Goal: Task Accomplishment & Management: Manage account settings

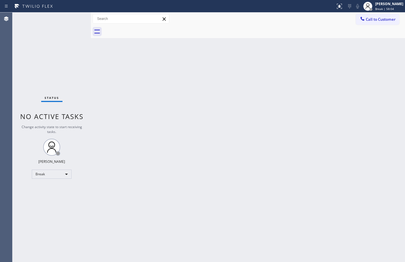
click at [94, 68] on div "Back to Dashboard Change Sender ID Customers Technicians Select a contact Outbo…" at bounding box center [248, 138] width 314 height 250
click at [67, 178] on div "Break" at bounding box center [52, 174] width 40 height 9
drag, startPoint x: 54, startPoint y: 191, endPoint x: 226, endPoint y: 206, distance: 172.9
click at [54, 191] on li "Available" at bounding box center [51, 189] width 39 height 7
click at [101, 73] on div "Back to Dashboard Change Sender ID Customers Technicians Select a contact Outbo…" at bounding box center [248, 138] width 314 height 250
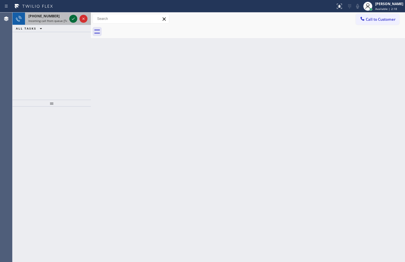
click at [74, 18] on icon at bounding box center [73, 18] width 7 height 7
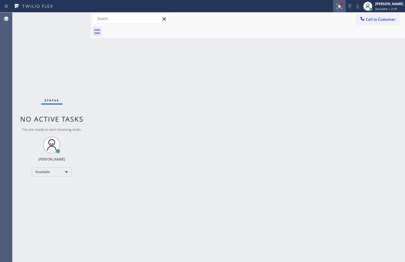
click at [337, 6] on icon at bounding box center [338, 6] width 3 height 4
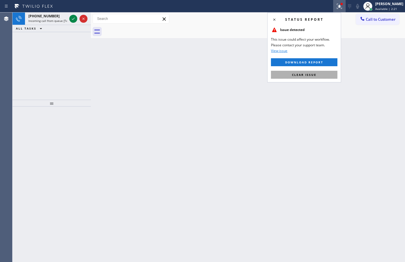
click at [313, 72] on button "Clear issue" at bounding box center [304, 75] width 67 height 8
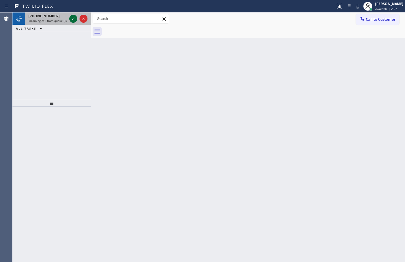
click at [72, 19] on icon at bounding box center [73, 18] width 7 height 7
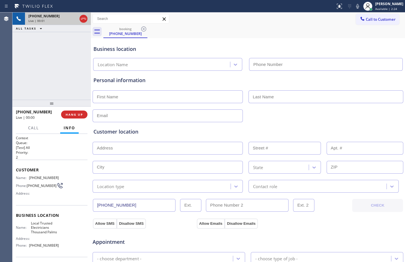
type input "(760) 388-9686"
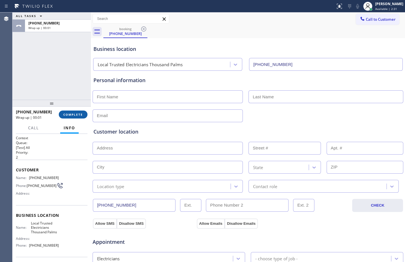
click at [79, 116] on span "COMPLETE" at bounding box center [73, 115] width 20 height 4
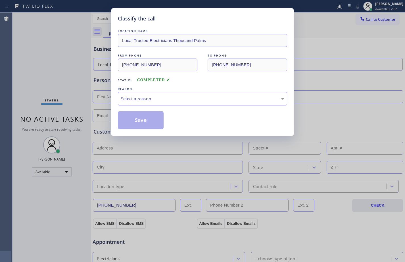
click at [250, 97] on div "Select a reason" at bounding box center [202, 99] width 163 height 7
click at [141, 123] on button "Save" at bounding box center [141, 120] width 46 height 18
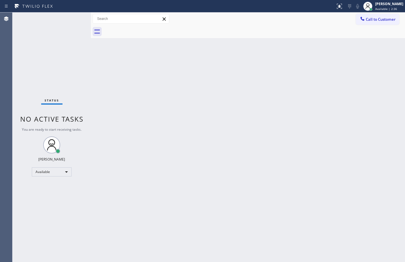
click at [346, 77] on div "Back to Dashboard Change Sender ID Customers Technicians Select a contact Outbo…" at bounding box center [248, 138] width 314 height 250
click at [102, 78] on div "Back to Dashboard Change Sender ID Customers Technicians Select a contact Outbo…" at bounding box center [248, 138] width 314 height 250
click at [243, 169] on div "Back to Dashboard Change Sender ID Customers Technicians Select a contact Outbo…" at bounding box center [248, 138] width 314 height 250
click at [91, 69] on div at bounding box center [91, 138] width 0 height 250
click at [35, 36] on div "Status No active tasks You are ready to start receiving tasks. [PERSON_NAME] Av…" at bounding box center [52, 138] width 78 height 250
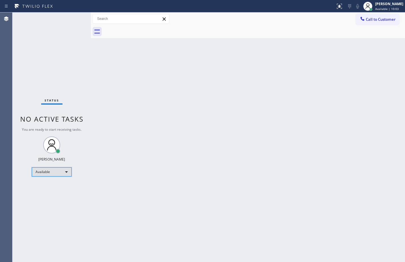
click at [58, 175] on div "Available" at bounding box center [52, 171] width 40 height 9
click at [54, 200] on li "Break" at bounding box center [51, 201] width 39 height 7
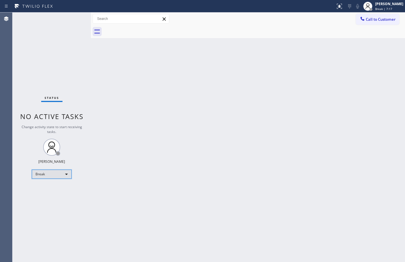
click at [51, 176] on div "Break" at bounding box center [52, 174] width 40 height 9
click at [45, 188] on li "Available" at bounding box center [51, 189] width 39 height 7
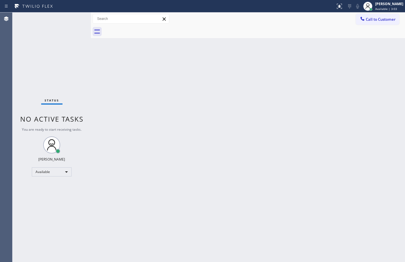
click at [95, 60] on div "Back to Dashboard Change Sender ID Customers Technicians Select a contact Outbo…" at bounding box center [248, 138] width 314 height 250
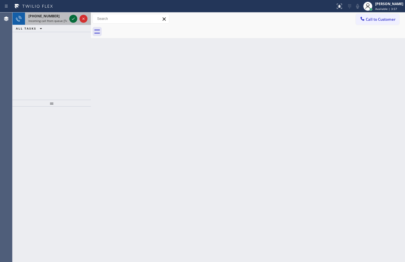
click at [73, 19] on icon at bounding box center [73, 18] width 7 height 7
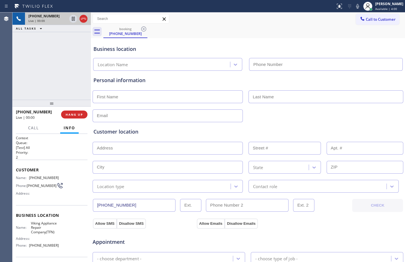
type input "(877) 516-1750"
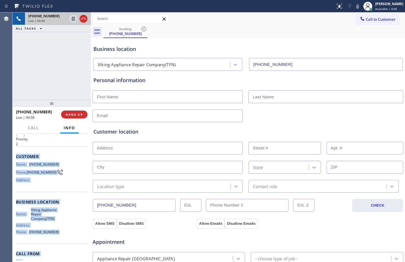
scroll to position [30, 0]
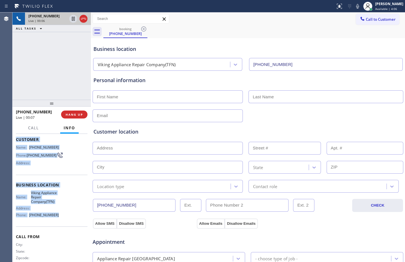
drag, startPoint x: 14, startPoint y: 169, endPoint x: 69, endPoint y: 221, distance: 76.0
click at [69, 221] on div "Context Queue: [Test] All Priority: 2 Customer Name: (877) 517-2252 Phone: (877…" at bounding box center [52, 198] width 78 height 128
copy div "Customer Name: (877) 517-2252 Phone: (877) 517-2252 Address: Business location …"
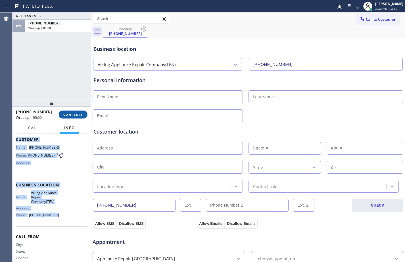
click at [69, 113] on span "COMPLETE" at bounding box center [73, 115] width 20 height 4
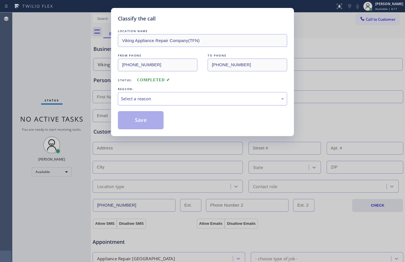
click at [192, 99] on div "Select a reason" at bounding box center [202, 99] width 163 height 7
click at [146, 116] on button "Save" at bounding box center [141, 120] width 46 height 18
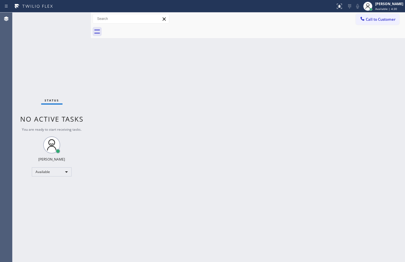
click at [150, 139] on div "Back to Dashboard Change Sender ID Customers Technicians Select a contact Outbo…" at bounding box center [248, 138] width 314 height 250
click at [89, 146] on div "Status No active tasks You are ready to start receiving tasks. [PERSON_NAME] Av…" at bounding box center [52, 138] width 78 height 250
click at [57, 172] on div "Available" at bounding box center [52, 171] width 40 height 9
click at [243, 197] on div at bounding box center [202, 131] width 405 height 262
click at [319, 246] on div "Back to Dashboard Change Sender ID Customers Technicians Select a contact Outbo…" at bounding box center [248, 138] width 314 height 250
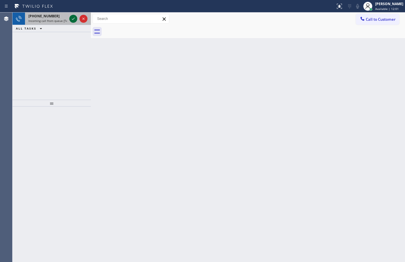
click at [74, 19] on icon at bounding box center [73, 18] width 7 height 7
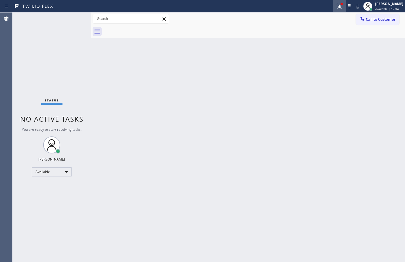
click at [339, 6] on div at bounding box center [340, 6] width 13 height 7
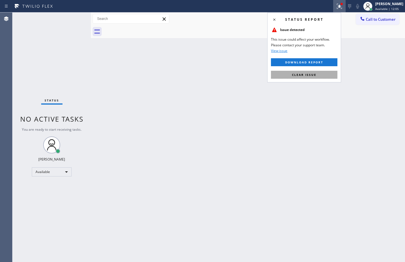
click at [295, 75] on span "Clear issue" at bounding box center [304, 75] width 24 height 4
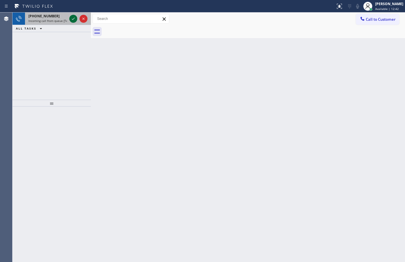
click at [75, 20] on icon at bounding box center [73, 18] width 7 height 7
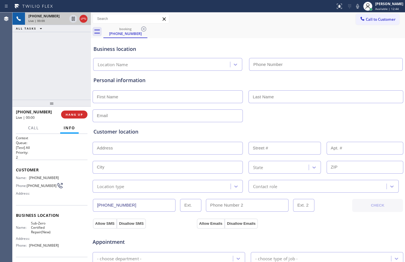
type input "(888) 530-5723"
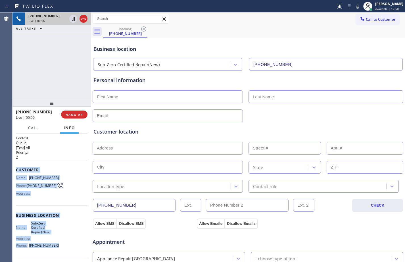
drag, startPoint x: 15, startPoint y: 169, endPoint x: 56, endPoint y: 247, distance: 87.6
click at [56, 247] on div "Context Queue: [Test] All Priority: 2 Customer Name: (888) 531-1021 Phone: (888…" at bounding box center [52, 198] width 78 height 128
copy div "Customer Name: (888) 531-1021 Phone: (888) 531-1021 Address: Business location …"
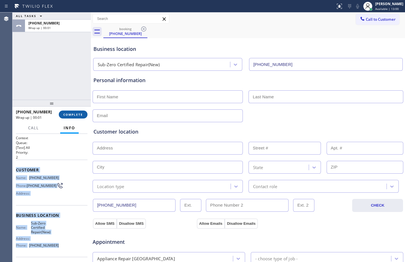
click at [64, 118] on button "COMPLETE" at bounding box center [73, 115] width 29 height 8
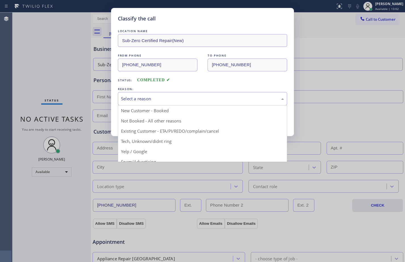
click at [204, 94] on div "Select a reason" at bounding box center [202, 98] width 169 height 13
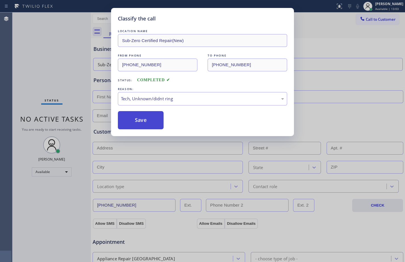
click at [150, 126] on button "Save" at bounding box center [141, 120] width 46 height 18
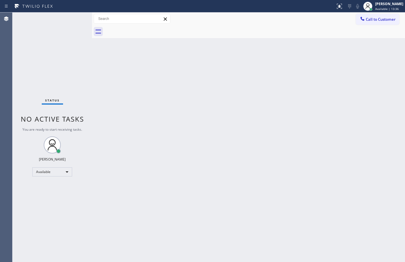
click at [257, 84] on div "Back to Dashboard Change Sender ID Customers Technicians Select a contact Outbo…" at bounding box center [248, 138] width 313 height 250
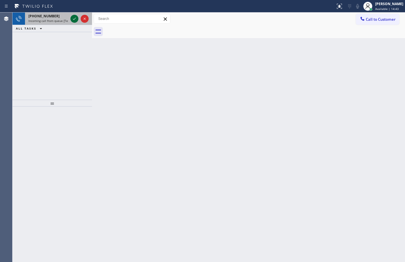
click at [78, 19] on div at bounding box center [75, 18] width 8 height 7
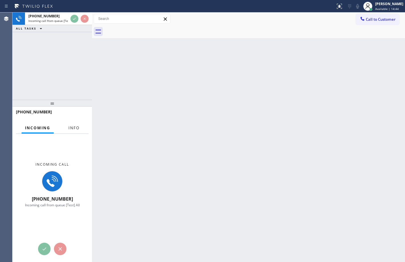
click at [71, 130] on span "Info" at bounding box center [74, 127] width 11 height 5
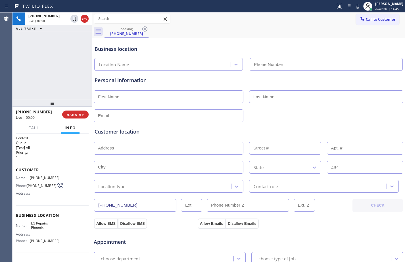
type input "[PHONE_NUMBER]"
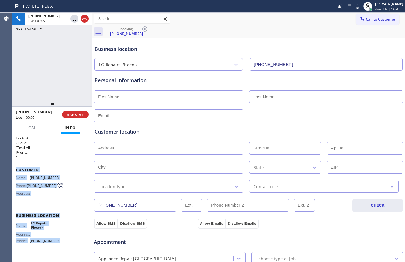
drag, startPoint x: 16, startPoint y: 171, endPoint x: 81, endPoint y: 250, distance: 101.6
click at [81, 250] on div "Context Queue: [Test] All Priority: 1 Customer Name: [PHONE_NUMBER] Phone: [PHO…" at bounding box center [52, 216] width 73 height 160
copy div "Customer Name: [PHONE_NUMBER] Phone: [PHONE_NUMBER] Address: Business location …"
click at [71, 113] on span "HANG UP" at bounding box center [75, 115] width 17 height 4
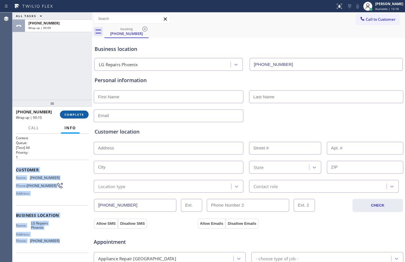
click at [80, 115] on span "COMPLETE" at bounding box center [75, 115] width 20 height 4
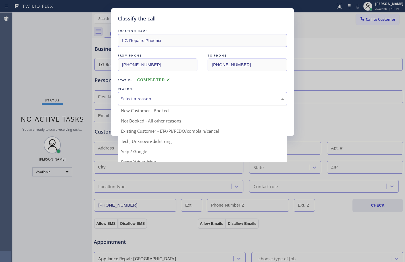
click at [201, 101] on div "Select a reason" at bounding box center [202, 99] width 163 height 7
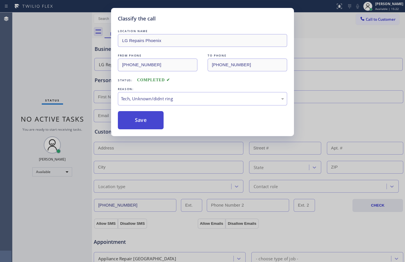
click at [149, 125] on button "Save" at bounding box center [141, 120] width 46 height 18
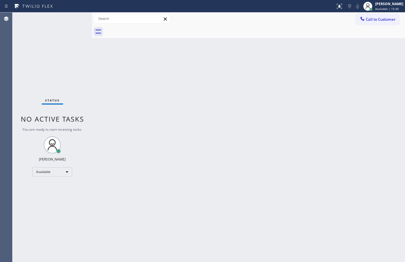
click at [25, 71] on div "Status No active tasks You are ready to start receiving tasks. [PERSON_NAME] Av…" at bounding box center [53, 138] width 80 height 250
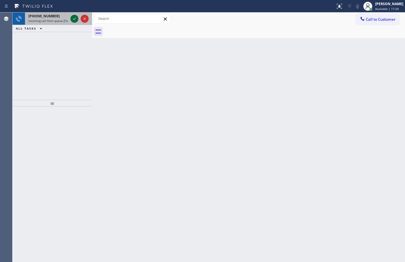
click at [74, 18] on icon at bounding box center [74, 18] width 7 height 7
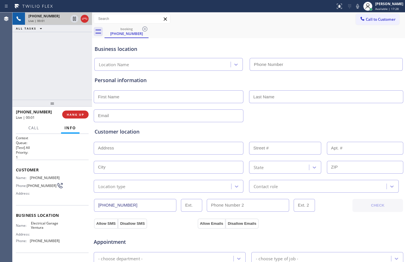
type input "[PHONE_NUMBER]"
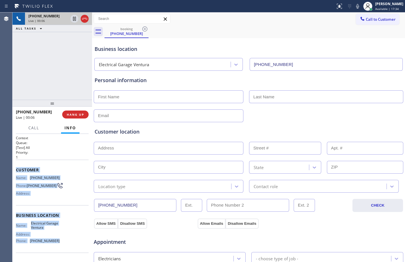
drag, startPoint x: 17, startPoint y: 172, endPoint x: 69, endPoint y: 246, distance: 91.0
click at [69, 246] on div "Context Queue: [Test] All Priority: 1 Customer Name: [PHONE_NUMBER] Phone: [PHO…" at bounding box center [52, 216] width 73 height 160
copy div "Customer Name: [PHONE_NUMBER] Phone: [PHONE_NUMBER] Address: Business location …"
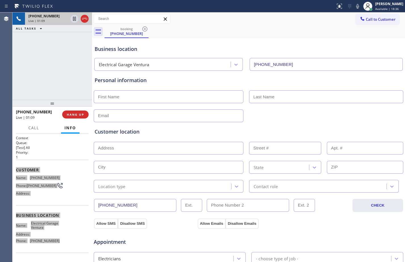
scroll to position [179, 0]
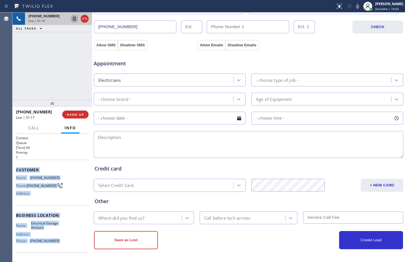
click at [74, 19] on icon at bounding box center [74, 19] width 3 height 4
click at [354, 7] on div at bounding box center [358, 6] width 8 height 7
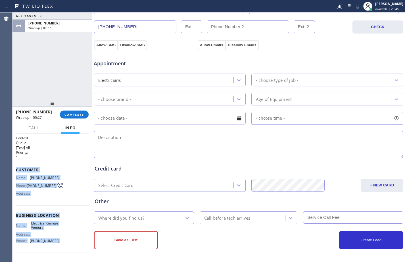
click at [53, 59] on div "ALL TASKS ALL TASKS ACTIVE TASKS TASKS IN WRAP UP [PHONE_NUMBER] Wrap up | 00:27" at bounding box center [53, 56] width 80 height 87
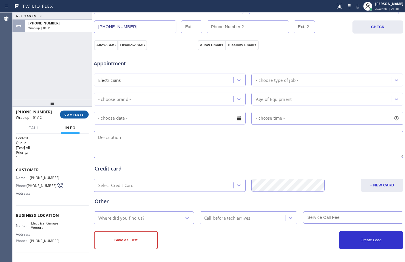
click at [74, 114] on span "COMPLETE" at bounding box center [75, 115] width 20 height 4
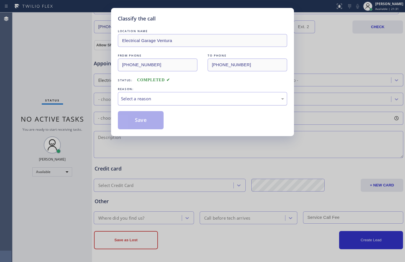
click at [202, 99] on div "Select a reason" at bounding box center [202, 99] width 163 height 7
click at [140, 119] on button "Save" at bounding box center [141, 120] width 46 height 18
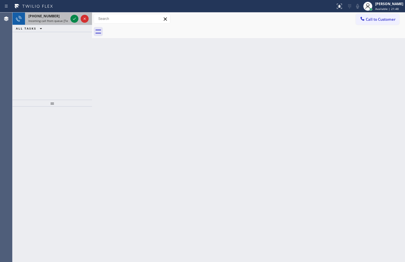
click at [48, 20] on span "Incoming call from queue [Test] All" at bounding box center [51, 21] width 47 height 4
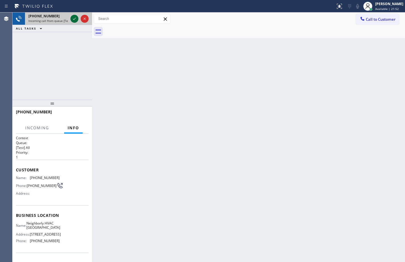
click at [76, 19] on icon at bounding box center [74, 18] width 7 height 7
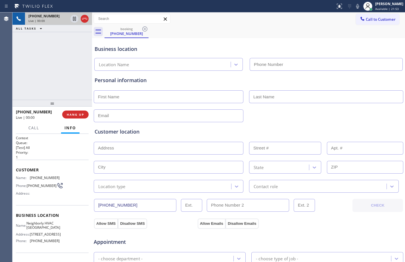
type input "[PHONE_NUMBER]"
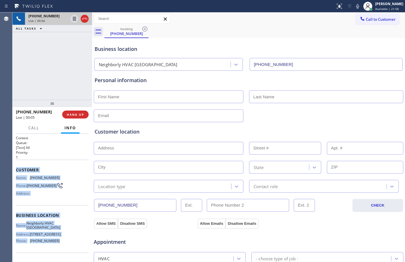
drag, startPoint x: 17, startPoint y: 170, endPoint x: 65, endPoint y: 243, distance: 87.1
click at [65, 243] on div "Context Queue: [Test] All Priority: 1 Customer Name: [PHONE_NUMBER] Phone: [PHO…" at bounding box center [52, 218] width 73 height 165
copy div "Customer Name: [PHONE_NUMBER] Phone: [PHONE_NUMBER] Address: Business location …"
click at [71, 40] on icon at bounding box center [74, 38] width 7 height 7
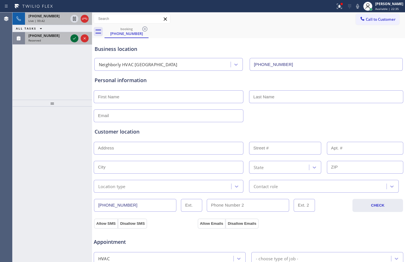
click at [75, 38] on icon at bounding box center [74, 38] width 3 height 2
click at [59, 21] on div "Live | 00:43" at bounding box center [48, 21] width 40 height 4
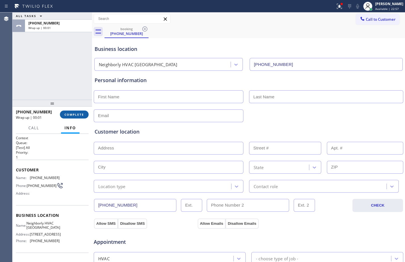
click at [80, 114] on span "COMPLETE" at bounding box center [75, 115] width 20 height 4
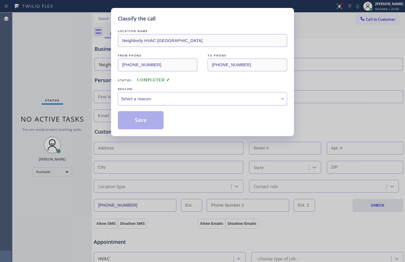
click at [193, 96] on div "Select a reason" at bounding box center [202, 99] width 163 height 7
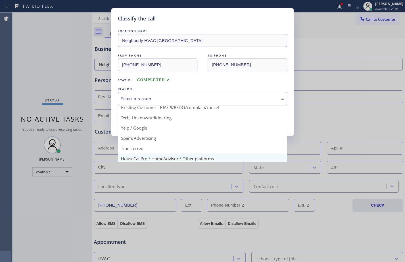
scroll to position [36, 0]
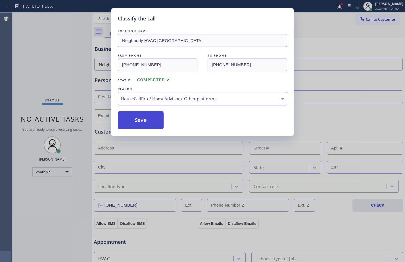
click at [146, 118] on button "Save" at bounding box center [141, 120] width 46 height 18
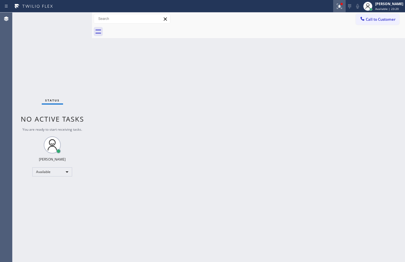
click at [338, 9] on icon at bounding box center [339, 6] width 7 height 7
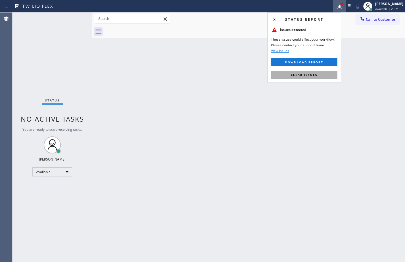
click at [308, 76] on span "Clear issues" at bounding box center [304, 75] width 27 height 4
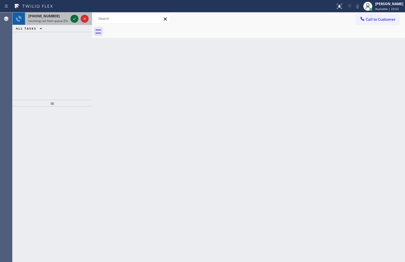
click at [71, 19] on div at bounding box center [75, 18] width 8 height 7
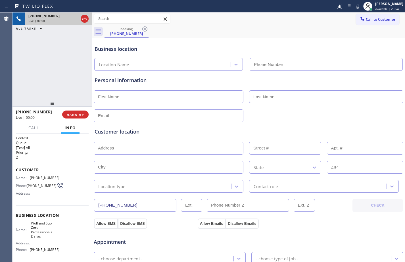
type input "[PHONE_NUMBER]"
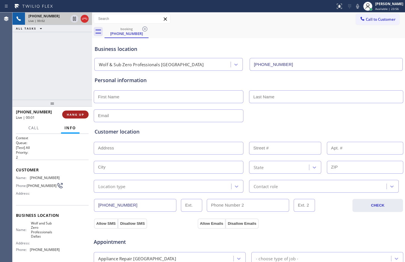
click at [81, 116] on span "HANG UP" at bounding box center [75, 115] width 17 height 4
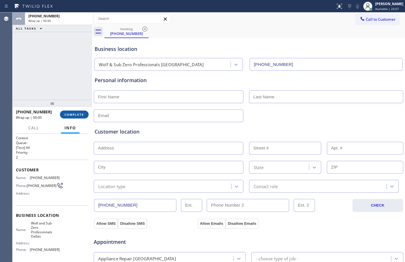
click at [81, 116] on span "COMPLETE" at bounding box center [75, 115] width 20 height 4
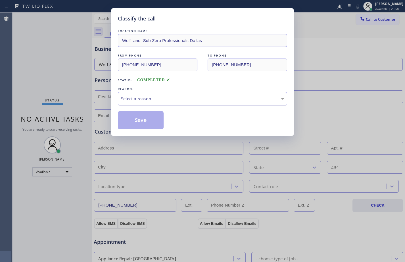
click at [155, 96] on div "Select a reason" at bounding box center [202, 99] width 163 height 7
click at [154, 119] on button "Save" at bounding box center [141, 120] width 46 height 18
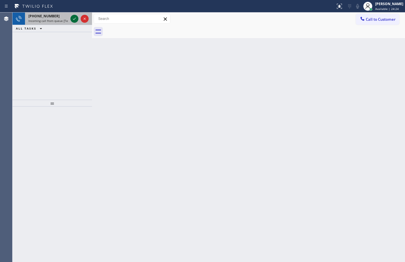
click at [76, 18] on icon at bounding box center [74, 18] width 7 height 7
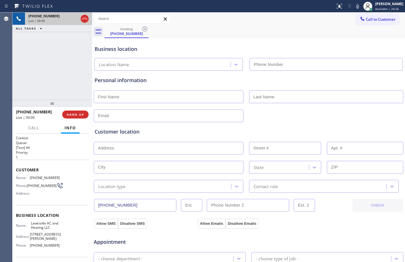
type input "[PHONE_NUMBER]"
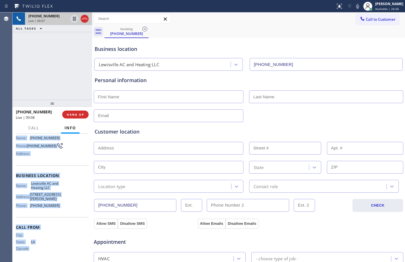
scroll to position [48, 0]
drag, startPoint x: 16, startPoint y: 168, endPoint x: 63, endPoint y: 209, distance: 62.7
click at [63, 209] on div "Context Queue: [Test] All Priority: 1 Customer Name: [PHONE_NUMBER] Phone: [PHO…" at bounding box center [52, 178] width 73 height 165
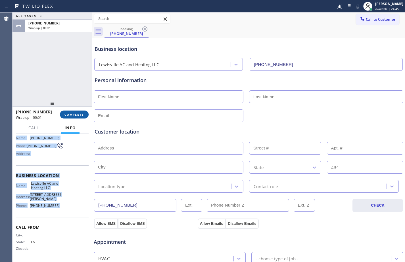
click at [82, 112] on button "COMPLETE" at bounding box center [74, 115] width 29 height 8
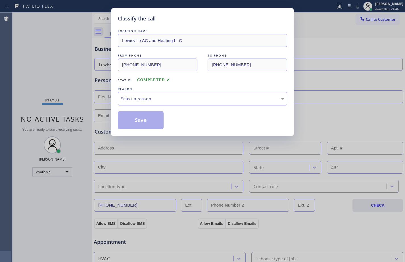
click at [224, 97] on div "Select a reason" at bounding box center [202, 99] width 163 height 7
click at [155, 125] on button "Save" at bounding box center [141, 120] width 46 height 18
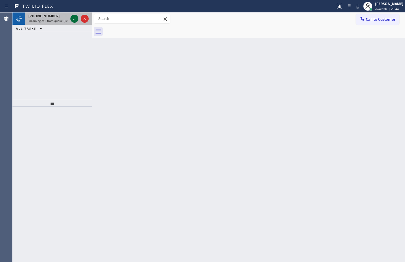
click at [73, 19] on icon at bounding box center [74, 19] width 3 height 2
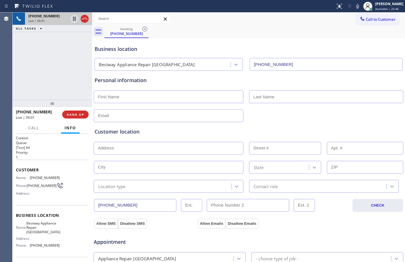
type input "[PHONE_NUMBER]"
click at [84, 117] on button "HANG UP" at bounding box center [75, 115] width 26 height 8
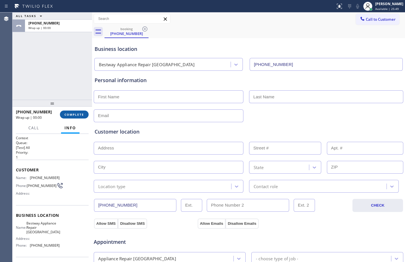
click at [79, 118] on button "COMPLETE" at bounding box center [74, 115] width 29 height 8
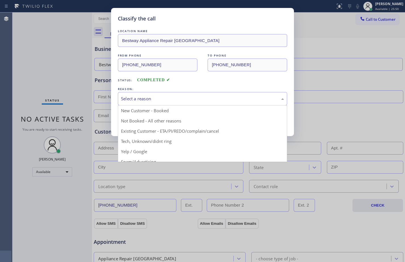
click at [166, 100] on div "Select a reason" at bounding box center [202, 99] width 163 height 7
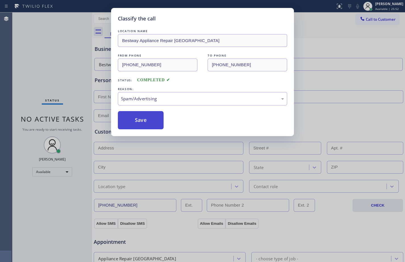
click at [144, 124] on button "Save" at bounding box center [141, 120] width 46 height 18
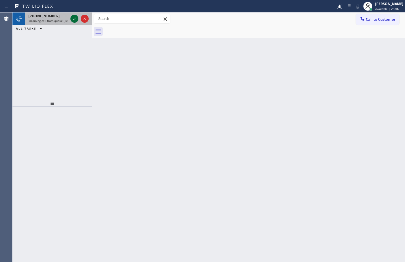
click at [76, 17] on icon at bounding box center [74, 18] width 7 height 7
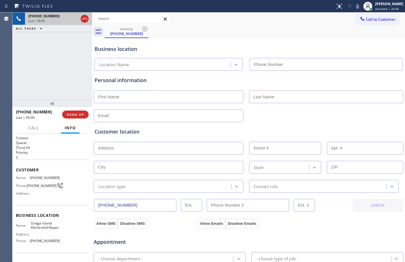
type input "[PHONE_NUMBER]"
drag, startPoint x: 14, startPoint y: 172, endPoint x: 16, endPoint y: 170, distance: 3.2
click at [16, 171] on div "Context Queue: [Test] All Priority: 2 Customer Name: [PHONE_NUMBER] Phone: [PHO…" at bounding box center [53, 198] width 80 height 128
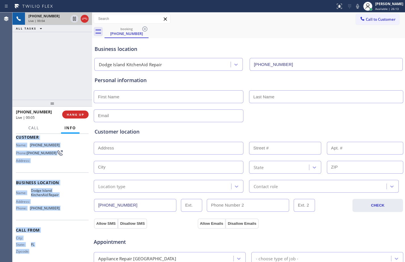
scroll to position [42, 0]
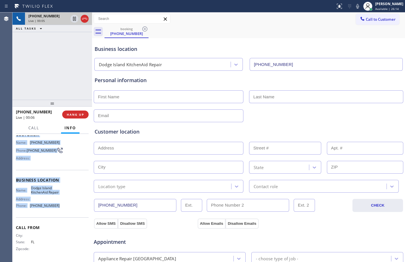
drag, startPoint x: 16, startPoint y: 170, endPoint x: 67, endPoint y: 212, distance: 66.4
click at [67, 212] on div "Context Queue: [Test] All Priority: 2 Customer Name: [PHONE_NUMBER] Phone: [PHO…" at bounding box center [52, 180] width 73 height 160
copy div "Customer Name: [PHONE_NUMBER] Phone: [PHONE_NUMBER] Address: Business location …"
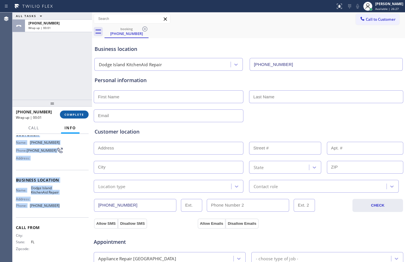
click at [74, 114] on span "COMPLETE" at bounding box center [75, 115] width 20 height 4
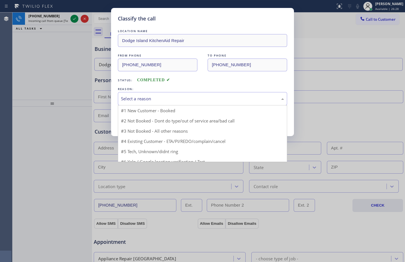
drag, startPoint x: 81, startPoint y: 103, endPoint x: 197, endPoint y: 97, distance: 115.6
click at [197, 97] on div "Select a reason" at bounding box center [202, 99] width 163 height 7
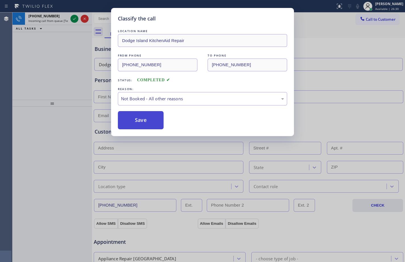
click at [149, 117] on button "Save" at bounding box center [141, 120] width 46 height 18
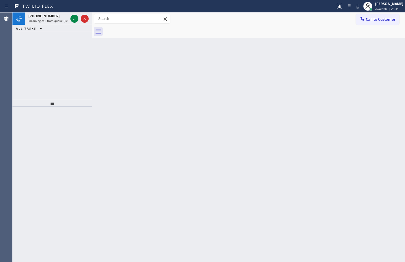
click at [77, 18] on icon at bounding box center [74, 18] width 7 height 7
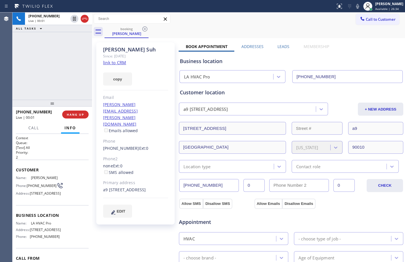
type input "[PHONE_NUMBER]"
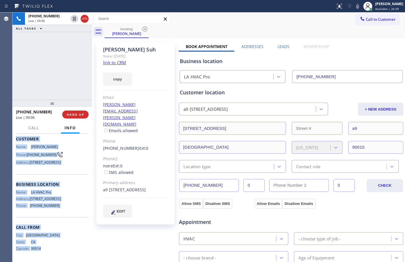
scroll to position [51, 0]
drag, startPoint x: 16, startPoint y: 168, endPoint x: 64, endPoint y: 218, distance: 69.2
click at [63, 218] on div "Context Queue: [Test] All Priority: 2 Customer Name: [PERSON_NAME] Phone: [PHON…" at bounding box center [52, 183] width 73 height 156
copy div "Customer Name: [PERSON_NAME] Phone: [PHONE_NUMBER] Address: [STREET_ADDRESS] Bu…"
click at [118, 63] on link "link to CRM" at bounding box center [114, 63] width 23 height 6
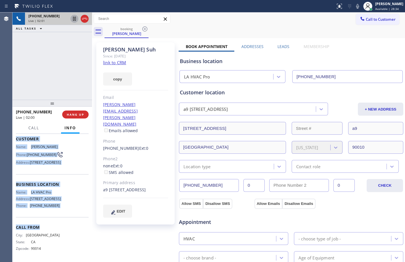
click at [75, 21] on icon at bounding box center [74, 18] width 7 height 7
click at [355, 7] on icon at bounding box center [358, 6] width 7 height 7
click at [74, 16] on icon at bounding box center [74, 18] width 7 height 7
click at [357, 5] on icon at bounding box center [358, 6] width 3 height 5
drag, startPoint x: 75, startPoint y: 19, endPoint x: 100, endPoint y: 16, distance: 25.1
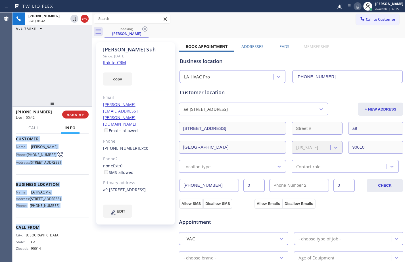
click at [75, 19] on icon at bounding box center [74, 19] width 3 height 4
click at [355, 5] on icon at bounding box center [358, 6] width 7 height 7
click at [74, 17] on icon at bounding box center [75, 19] width 4 height 4
click at [355, 6] on icon at bounding box center [358, 6] width 7 height 7
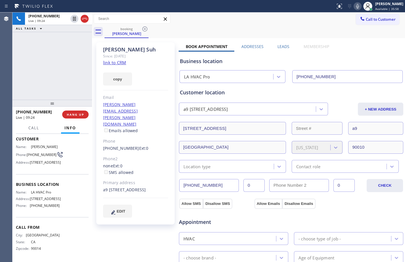
click at [71, 74] on div "[PHONE_NUMBER] Live | 09:24 ALL TASKS ALL TASKS ACTIVE TASKS TASKS IN WRAP UP" at bounding box center [53, 56] width 80 height 87
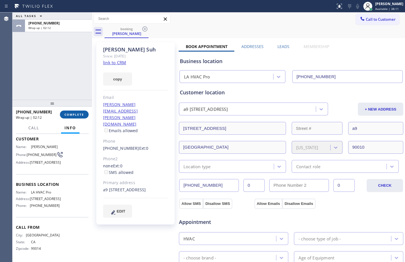
click at [76, 116] on span "COMPLETE" at bounding box center [75, 115] width 20 height 4
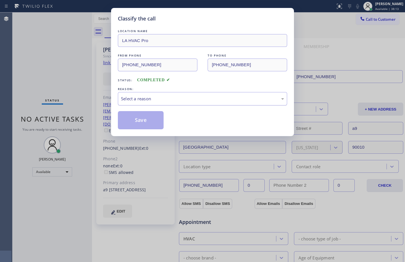
click at [152, 104] on div "Select a reason" at bounding box center [202, 98] width 169 height 13
click at [143, 125] on button "Save" at bounding box center [141, 120] width 46 height 18
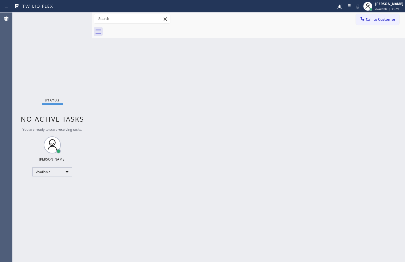
click at [84, 77] on div "Status No active tasks You are ready to start receiving tasks. [PERSON_NAME] Av…" at bounding box center [53, 138] width 80 height 250
click at [383, 2] on div "[PERSON_NAME]" at bounding box center [390, 3] width 28 height 5
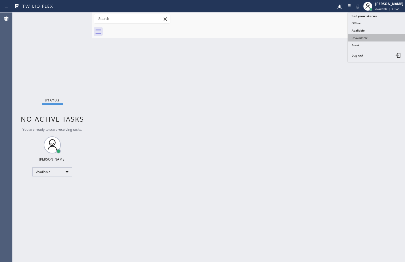
click at [361, 40] on button "Unavailable" at bounding box center [377, 37] width 57 height 7
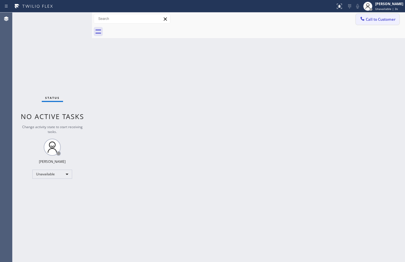
click at [386, 19] on span "Call to Customer" at bounding box center [381, 19] width 30 height 5
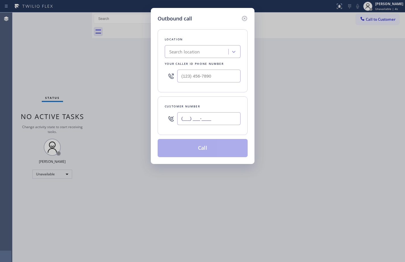
click at [216, 116] on input "(___) ___-____" at bounding box center [208, 118] width 63 height 13
paste input "213) 265-0687"
type input "[PHONE_NUMBER]"
click at [204, 76] on input "(___) ___-____" at bounding box center [208, 76] width 63 height 13
type input "(___) ___-____"
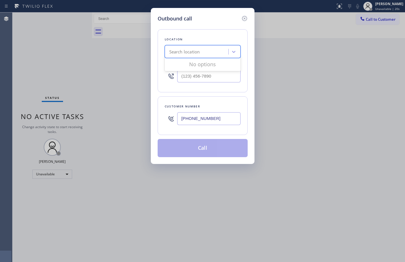
click at [174, 51] on div "Search location" at bounding box center [184, 52] width 31 height 7
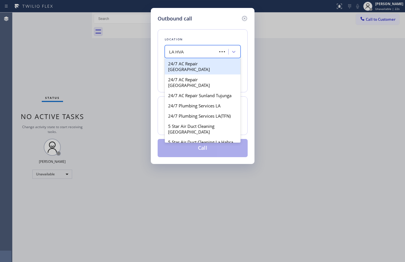
type input "LA HVAC"
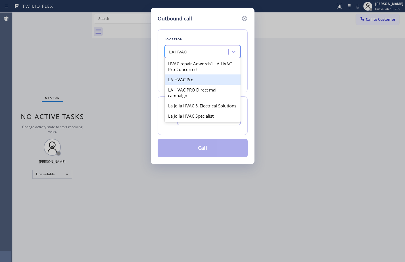
click at [185, 81] on div "LA HVAC Pro" at bounding box center [203, 79] width 76 height 10
type input "[PHONE_NUMBER]"
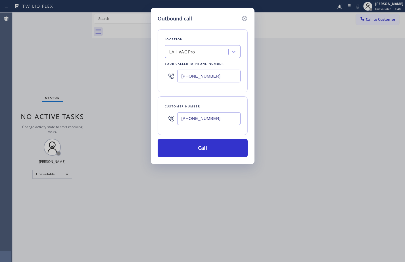
click at [71, 209] on div "Outbound call Location LA HVAC Pro Your caller id phone number [PHONE_NUMBER] C…" at bounding box center [202, 131] width 405 height 262
click at [62, 63] on div "Outbound call Location LA HVAC Pro Your caller id phone number [PHONE_NUMBER] C…" at bounding box center [202, 131] width 405 height 262
click at [223, 144] on button "Call" at bounding box center [203, 148] width 90 height 18
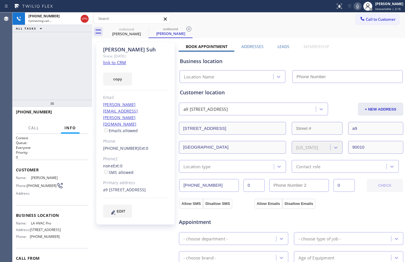
type input "[PHONE_NUMBER]"
click at [51, 62] on div "[PHONE_NUMBER] Live | 01:42 ALL TASKS ALL TASKS ACTIVE TASKS TASKS IN WRAP UP" at bounding box center [53, 56] width 80 height 87
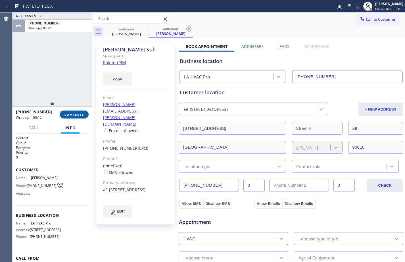
click at [76, 113] on span "COMPLETE" at bounding box center [75, 115] width 20 height 4
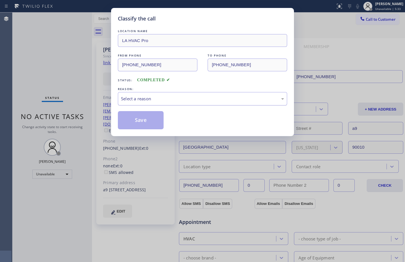
click at [148, 100] on div "Select a reason" at bounding box center [202, 99] width 163 height 7
click at [140, 121] on button "Save" at bounding box center [141, 120] width 46 height 18
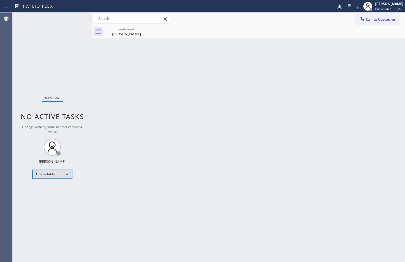
click at [66, 177] on div "Unavailable" at bounding box center [52, 174] width 40 height 9
click at [58, 189] on li "Available" at bounding box center [52, 189] width 39 height 7
click at [144, 27] on icon at bounding box center [145, 29] width 7 height 7
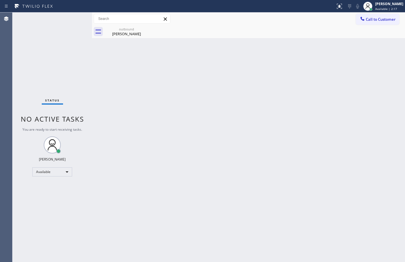
click at [102, 79] on div "Back to Dashboard Change Sender ID Customers Technicians Select a contact Outbo…" at bounding box center [248, 138] width 313 height 250
click at [124, 38] on div "outbound [PERSON_NAME]" at bounding box center [126, 31] width 43 height 13
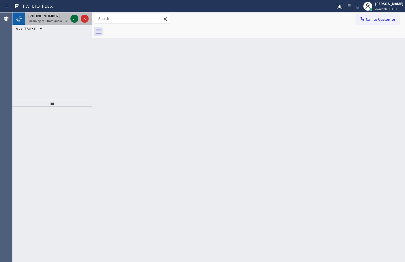
click at [74, 17] on icon at bounding box center [74, 18] width 7 height 7
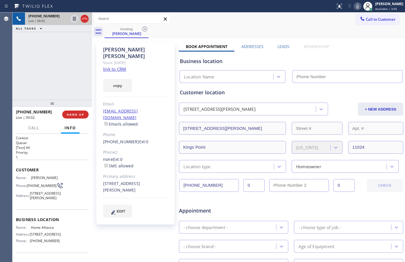
type input "[PHONE_NUMBER]"
click at [119, 66] on link "link to CRM" at bounding box center [114, 69] width 23 height 6
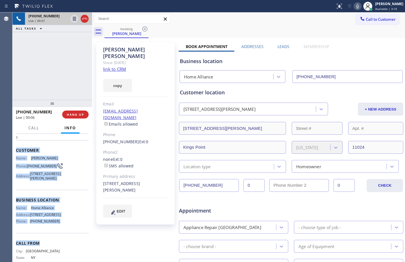
scroll to position [21, 0]
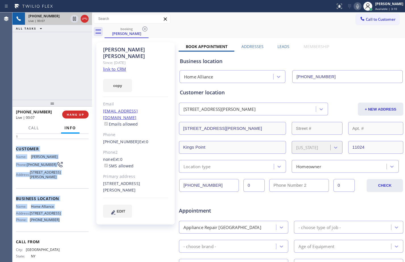
drag, startPoint x: 15, startPoint y: 170, endPoint x: 66, endPoint y: 239, distance: 85.9
click at [66, 239] on div "Context Queue: [Test] All Priority: 1 Customer Name: [PERSON_NAME] Phone: [PHON…" at bounding box center [53, 198] width 80 height 128
copy div "Customer Name: [PERSON_NAME] Phone: [PHONE_NUMBER] Address: [STREET_ADDRESS][PE…"
click at [357, 8] on icon at bounding box center [358, 6] width 3 height 5
click at [355, 7] on icon at bounding box center [358, 6] width 7 height 7
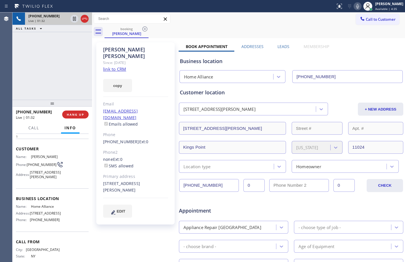
drag, startPoint x: 65, startPoint y: 58, endPoint x: 155, endPoint y: 53, distance: 90.2
click at [65, 58] on div "[PHONE_NUMBER] Live | 01:32 ALL TASKS ALL TASKS ACTIVE TASKS TASKS IN WRAP UP" at bounding box center [53, 56] width 80 height 87
click at [32, 130] on span "Call" at bounding box center [33, 127] width 11 height 5
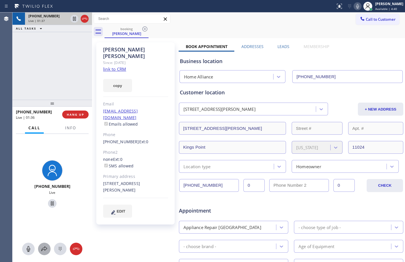
click at [44, 250] on icon at bounding box center [44, 249] width 7 height 7
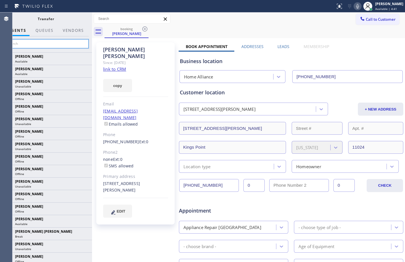
click at [50, 40] on input "text" at bounding box center [46, 43] width 86 height 9
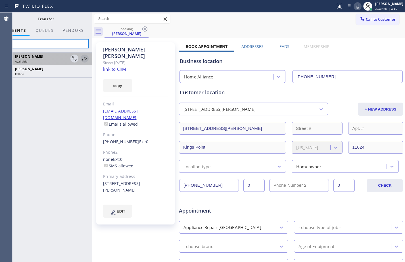
type input "tat"
click at [84, 59] on icon at bounding box center [84, 59] width 5 height 4
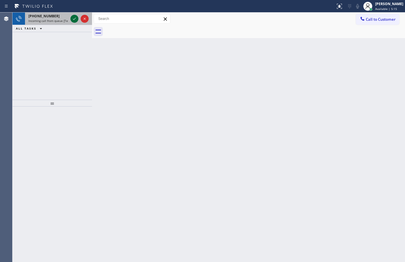
click at [76, 20] on icon at bounding box center [74, 18] width 7 height 7
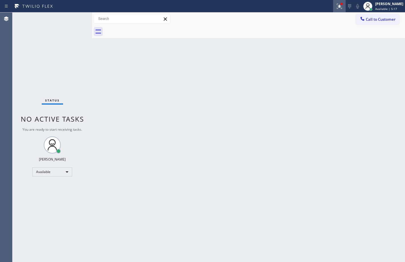
click at [336, 12] on button at bounding box center [340, 6] width 13 height 13
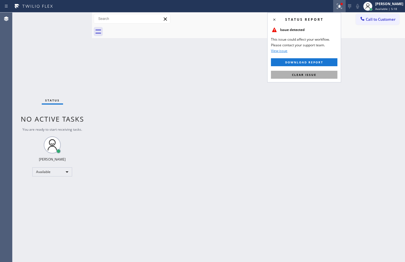
click at [321, 73] on button "Clear issue" at bounding box center [304, 75] width 67 height 8
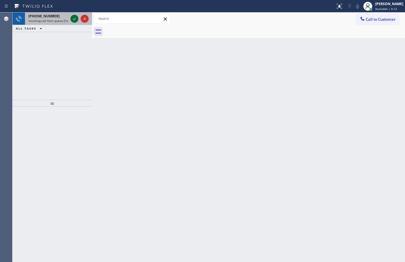
click at [72, 20] on icon at bounding box center [74, 18] width 7 height 7
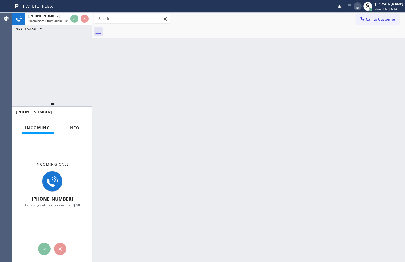
click at [75, 125] on button "Info" at bounding box center [74, 128] width 18 height 11
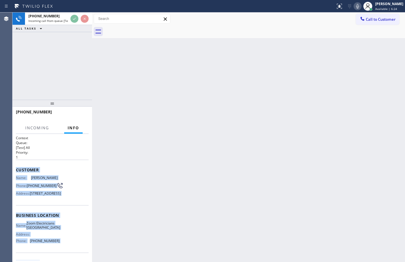
scroll to position [55, 0]
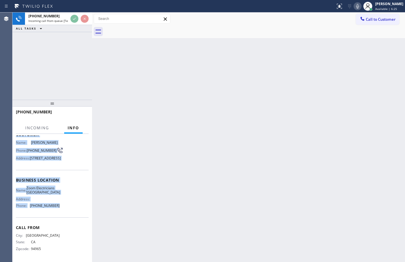
drag, startPoint x: 14, startPoint y: 172, endPoint x: 65, endPoint y: 206, distance: 61.3
click at [65, 206] on div "Context Queue: [Test] All Priority: 1 Customer Name: [PERSON_NAME] Phone: [PHON…" at bounding box center [53, 198] width 80 height 128
copy div "Customer Name: [PERSON_NAME] Phone: [PHONE_NUMBER] Address: [STREET_ADDRESS] Bu…"
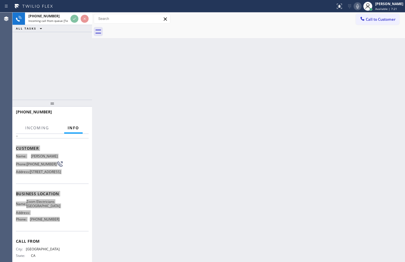
scroll to position [0, 0]
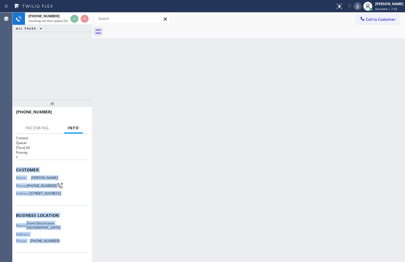
click at [355, 8] on icon at bounding box center [358, 6] width 7 height 7
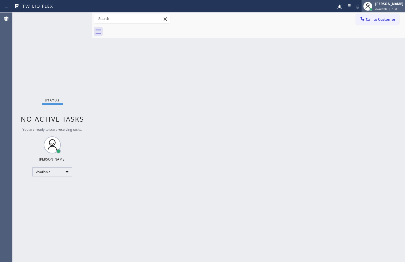
click at [381, 8] on span "Available | 7:58" at bounding box center [387, 9] width 22 height 4
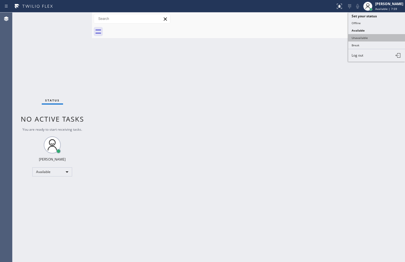
click at [371, 36] on button "Unavailable" at bounding box center [377, 37] width 57 height 7
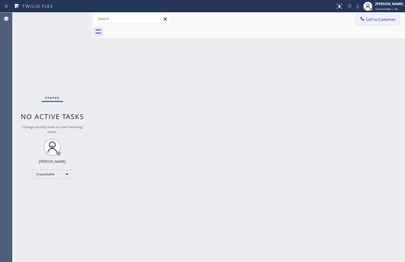
click at [365, 18] on icon at bounding box center [363, 19] width 6 height 6
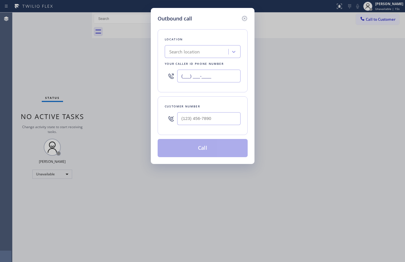
click at [220, 75] on input "(___) ___-____" at bounding box center [208, 76] width 63 height 13
paste input "415) 599-7350"
type input "[PHONE_NUMBER]"
click at [190, 121] on input "text" at bounding box center [208, 118] width 63 height 13
paste input "415) 533-0752"
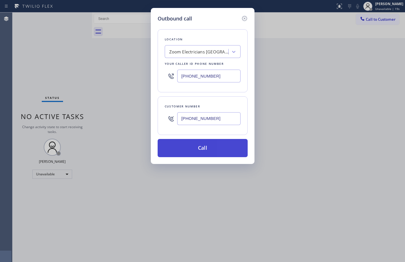
type input "[PHONE_NUMBER]"
click at [195, 149] on button "Call" at bounding box center [203, 148] width 90 height 18
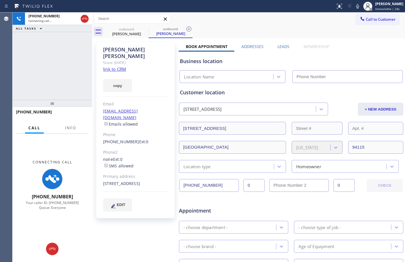
type input "[PHONE_NUMBER]"
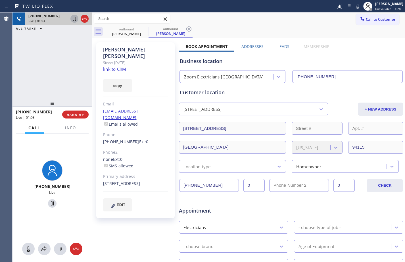
click at [75, 20] on icon at bounding box center [74, 19] width 3 height 4
click at [355, 9] on icon at bounding box center [358, 6] width 7 height 7
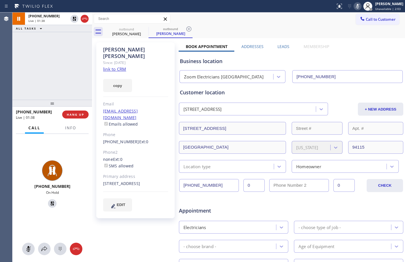
click at [112, 66] on link "link to CRM" at bounding box center [114, 69] width 23 height 6
click at [77, 22] on div at bounding box center [79, 19] width 20 height 13
click at [355, 9] on icon at bounding box center [358, 6] width 7 height 7
click at [74, 17] on icon at bounding box center [74, 18] width 7 height 7
click at [75, 20] on icon at bounding box center [75, 19] width 4 height 4
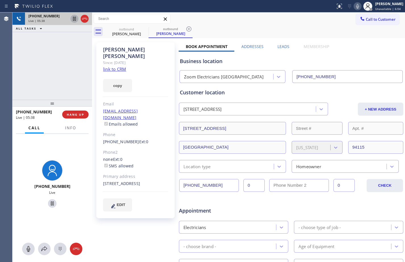
click at [53, 72] on div "+14155330752 Live | 05:38 ALL TASKS ALL TASKS ACTIVE TASKS TASKS IN WRAP UP" at bounding box center [53, 56] width 80 height 87
click at [70, 74] on div "+14155330752 Live | 05:58 ALL TASKS ALL TASKS ACTIVE TASKS TASKS IN WRAP UP" at bounding box center [53, 56] width 80 height 87
click at [78, 115] on span "HANG UP" at bounding box center [75, 115] width 17 height 4
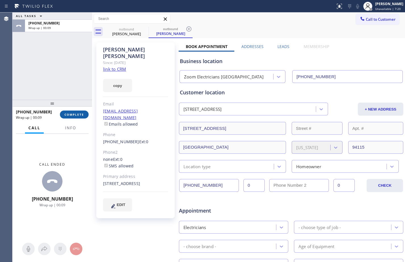
click at [81, 115] on span "COMPLETE" at bounding box center [75, 115] width 20 height 4
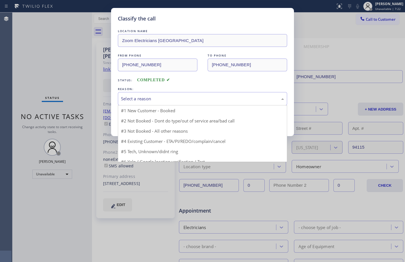
click at [164, 95] on div "Select a reason" at bounding box center [202, 98] width 169 height 13
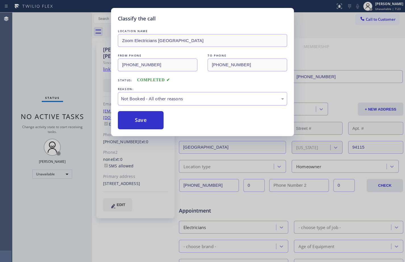
click at [150, 101] on div "Not Booked - All other reasons" at bounding box center [202, 99] width 163 height 7
click at [144, 120] on button "Save" at bounding box center [141, 120] width 46 height 18
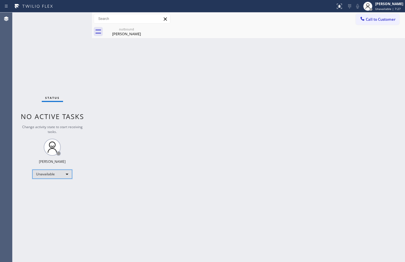
click at [58, 178] on div "Unavailable" at bounding box center [52, 174] width 40 height 9
click at [61, 192] on li "Available" at bounding box center [52, 189] width 39 height 7
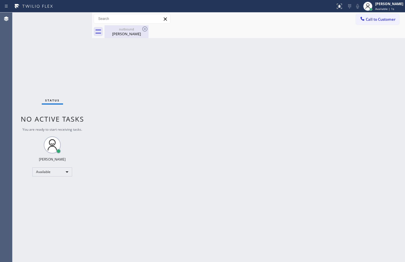
click at [136, 32] on div "[PERSON_NAME]" at bounding box center [126, 33] width 43 height 5
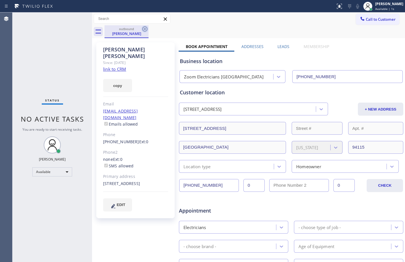
click at [146, 28] on icon at bounding box center [145, 29] width 7 height 7
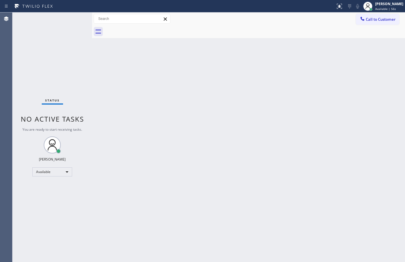
click at [31, 44] on div "Status No active tasks You are ready to start receiving tasks. [PERSON_NAME] Av…" at bounding box center [53, 138] width 80 height 250
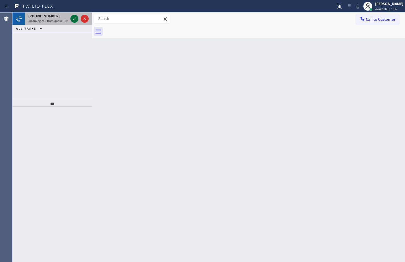
click at [71, 19] on icon at bounding box center [74, 18] width 7 height 7
click at [72, 19] on icon at bounding box center [74, 18] width 7 height 7
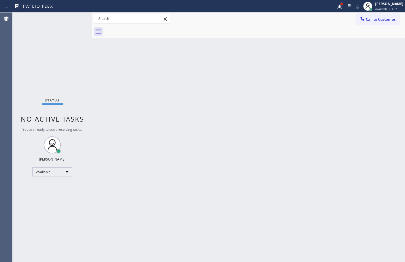
click at [341, 4] on div at bounding box center [342, 4] width 2 height 2
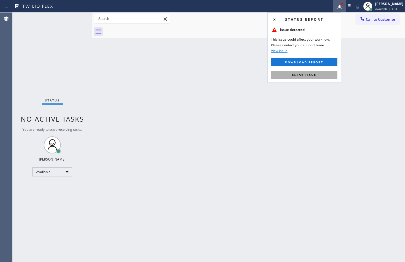
click at [310, 76] on span "Clear issue" at bounding box center [304, 75] width 24 height 4
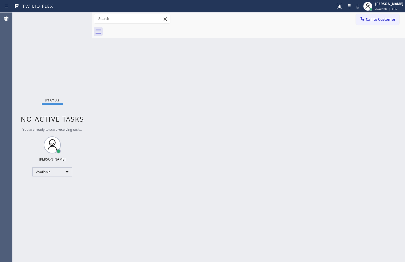
click at [77, 66] on div "Status No active tasks You are ready to start receiving tasks. [PERSON_NAME] Av…" at bounding box center [53, 138] width 80 height 250
drag, startPoint x: 92, startPoint y: 55, endPoint x: 71, endPoint y: 59, distance: 21.2
click at [71, 59] on div "Status No active tasks You are ready to start receiving tasks. Megan Rose Paluc…" at bounding box center [209, 138] width 393 height 250
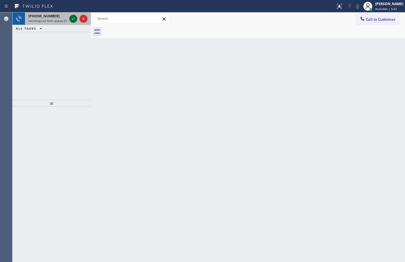
click at [71, 19] on icon at bounding box center [73, 18] width 7 height 7
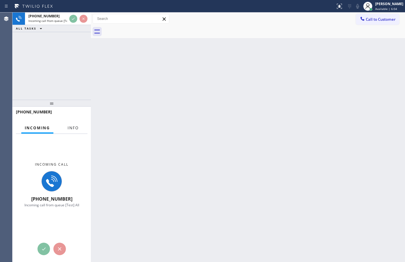
click at [72, 130] on span "Info" at bounding box center [73, 127] width 11 height 5
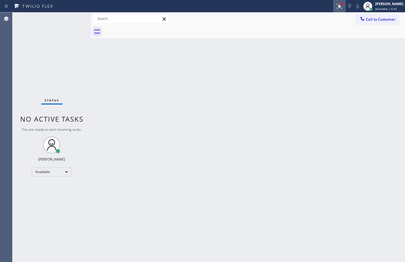
click at [336, 6] on icon at bounding box center [339, 6] width 7 height 7
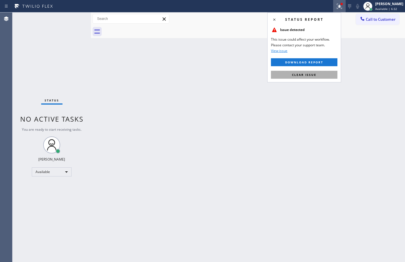
click at [310, 78] on button "Clear issue" at bounding box center [304, 75] width 67 height 8
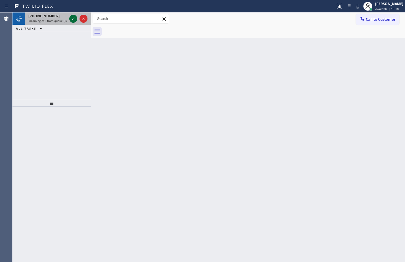
click at [72, 17] on icon at bounding box center [73, 18] width 7 height 7
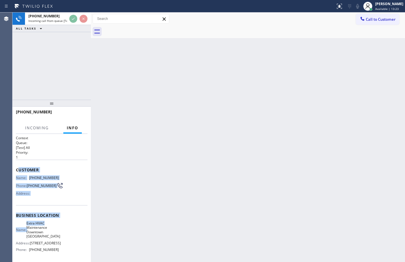
drag, startPoint x: 18, startPoint y: 169, endPoint x: 63, endPoint y: 217, distance: 66.2
click at [64, 219] on div "Context Queue: [Test] All Priority: 1 Customer Name: (402) 206-8140 Phone: (402…" at bounding box center [52, 220] width 72 height 169
click at [56, 196] on div "Address:" at bounding box center [37, 193] width 43 height 4
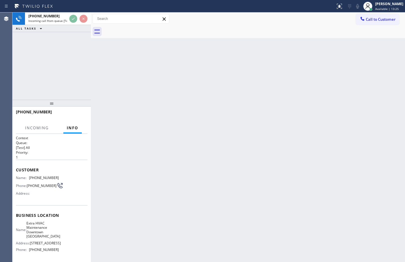
click at [15, 168] on div "Context Queue: [Test] All Priority: 1 Customer Name: (402) 206-8140 Phone: (402…" at bounding box center [52, 198] width 78 height 128
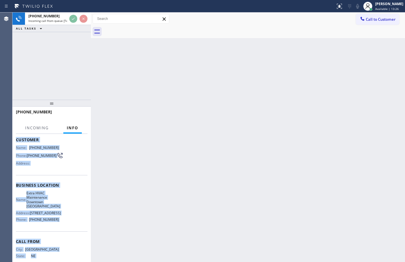
scroll to position [51, 0]
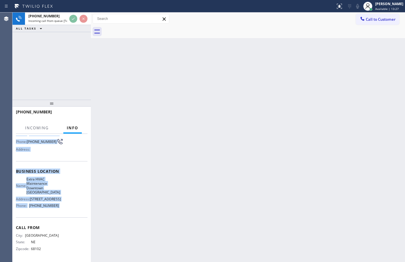
drag, startPoint x: 15, startPoint y: 168, endPoint x: 60, endPoint y: 216, distance: 65.4
click at [60, 216] on div "Context Queue: [Test] All Priority: 1 Customer Name: (402) 206-8140 Phone: (402…" at bounding box center [52, 198] width 78 height 128
copy div "Customer Name: (402) 206-8140 Phone: (402) 206-8140 Address: Business location …"
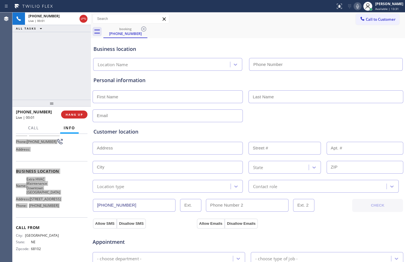
type input "(786) 420-4669"
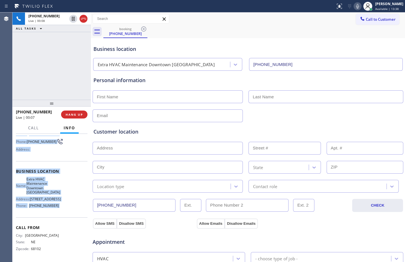
click at [52, 192] on div "Name: Extra HVAC Maintenance Downtown Miami Address: 1395 Brickell Avenue #900 …" at bounding box center [37, 193] width 43 height 33
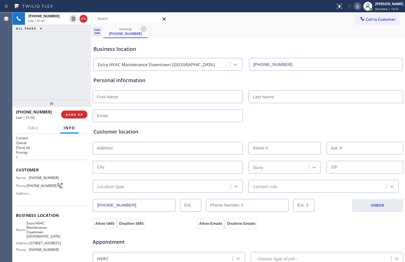
scroll to position [179, 0]
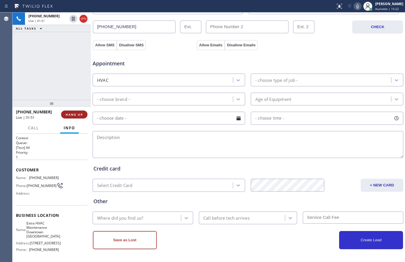
click at [77, 115] on span "HANG UP" at bounding box center [74, 115] width 17 height 4
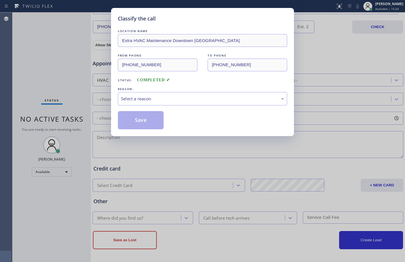
click at [173, 82] on div "Status: COMPLETED" at bounding box center [202, 78] width 169 height 9
click at [175, 107] on div "LOCATION NAME Extra HVAC Maintenance Downtown Miami FROM PHONE (402) 206-8140 T…" at bounding box center [202, 78] width 169 height 101
click at [172, 93] on div "Select a reason" at bounding box center [202, 98] width 169 height 13
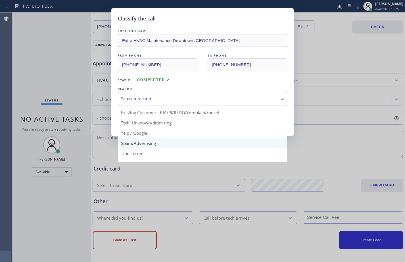
scroll to position [36, 0]
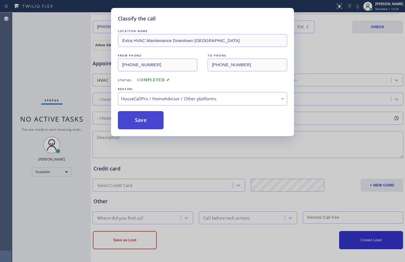
click at [142, 124] on button "Save" at bounding box center [141, 120] width 46 height 18
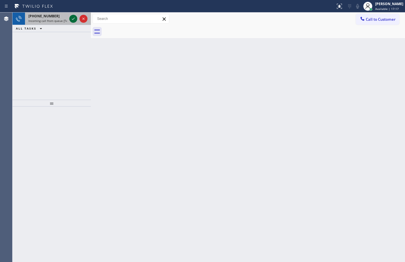
click at [76, 20] on icon at bounding box center [73, 18] width 7 height 7
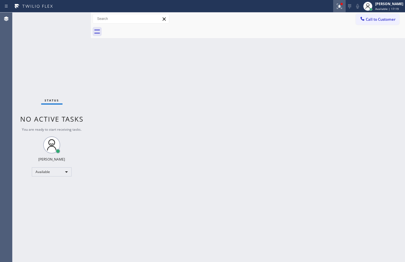
click at [336, 5] on icon at bounding box center [339, 6] width 7 height 7
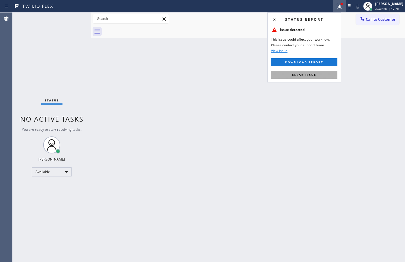
click at [315, 76] on span "Clear issue" at bounding box center [304, 75] width 24 height 4
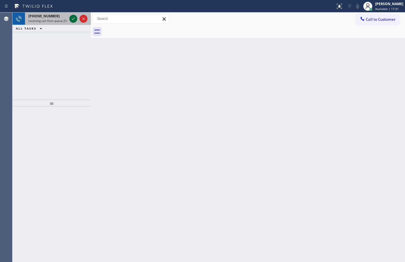
click at [72, 18] on icon at bounding box center [73, 18] width 7 height 7
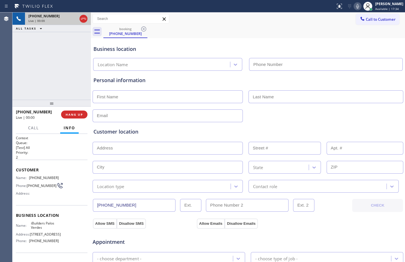
type input "(310) 340-1867"
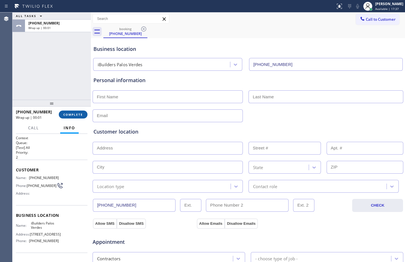
click at [77, 111] on button "COMPLETE" at bounding box center [73, 115] width 29 height 8
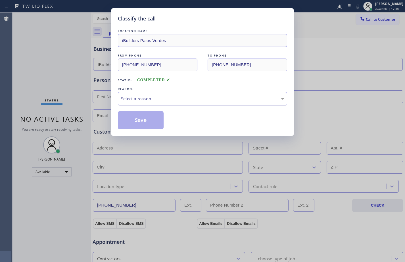
click at [131, 99] on div "Select a reason" at bounding box center [202, 99] width 163 height 7
click at [146, 101] on div "Existing Customer - ETA/PI/REDO/complain/cancel" at bounding box center [202, 99] width 163 height 7
click at [139, 124] on button "Save" at bounding box center [141, 120] width 46 height 18
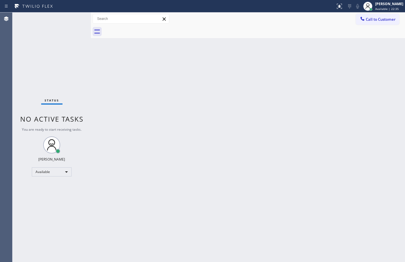
click at [72, 18] on div "Status No active tasks You are ready to start receiving tasks. [PERSON_NAME] Av…" at bounding box center [52, 138] width 78 height 250
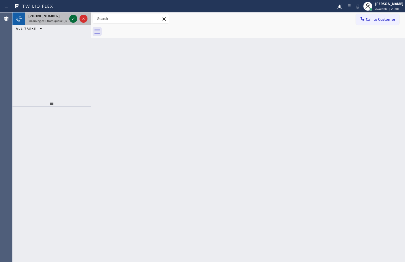
click at [73, 18] on icon at bounding box center [73, 18] width 7 height 7
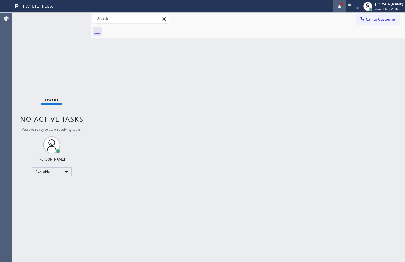
click at [336, 5] on icon at bounding box center [339, 6] width 7 height 7
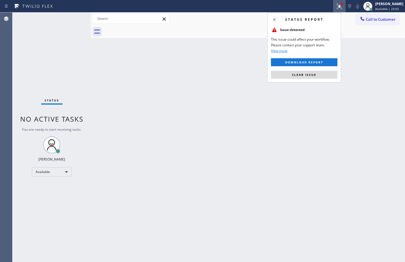
click at [295, 70] on div "Status report Issue detected This issue could affect your workflow. Please cont…" at bounding box center [305, 48] width 74 height 70
click at [292, 73] on button "Clear issue" at bounding box center [304, 75] width 67 height 8
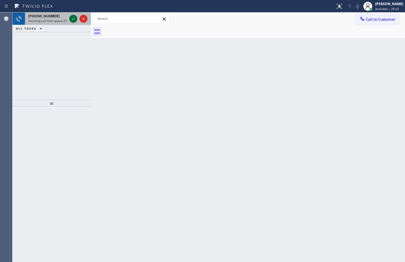
click at [76, 20] on icon at bounding box center [73, 18] width 7 height 7
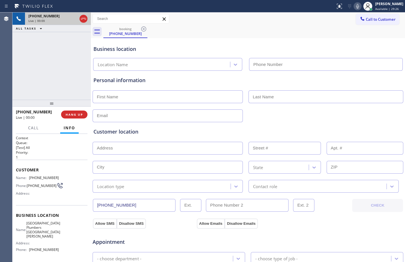
type input "(310) 388-3870"
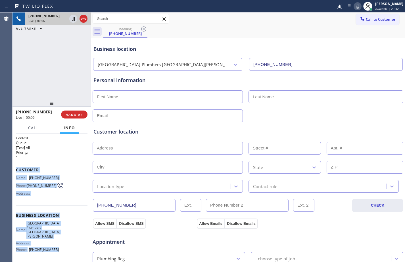
drag, startPoint x: 16, startPoint y: 171, endPoint x: 70, endPoint y: 250, distance: 96.0
click at [70, 250] on div "Context Queue: [Test] All Priority: 1 Customer Name: (833) 860-8419 Phone: (833…" at bounding box center [52, 198] width 78 height 128
copy div "Customer Name: (833) 860-8419 Phone: (833) 860-8419 Address: Business location …"
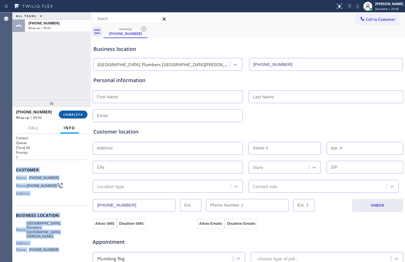
click at [79, 119] on button "COMPLETE" at bounding box center [73, 115] width 29 height 8
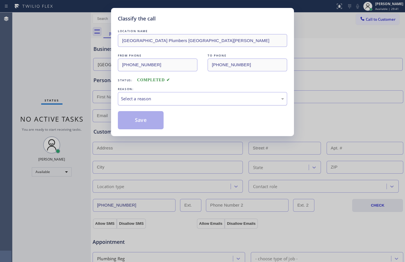
click at [207, 100] on div "Select a reason" at bounding box center [202, 99] width 163 height 7
click at [140, 117] on button "Save" at bounding box center [141, 120] width 46 height 18
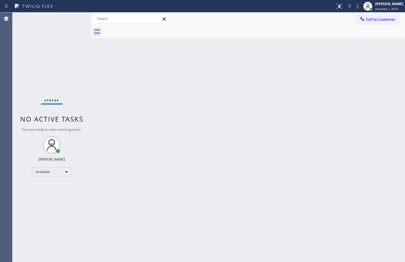
click at [183, 210] on div "Back to Dashboard Change Sender ID Customers Technicians Select a contact Outbo…" at bounding box center [248, 138] width 314 height 250
click at [166, 140] on div "Back to Dashboard Change Sender ID Customers Technicians Select a contact Outbo…" at bounding box center [248, 138] width 314 height 250
click at [66, 171] on div "Available" at bounding box center [52, 171] width 40 height 9
click at [57, 201] on li "Break" at bounding box center [51, 201] width 39 height 7
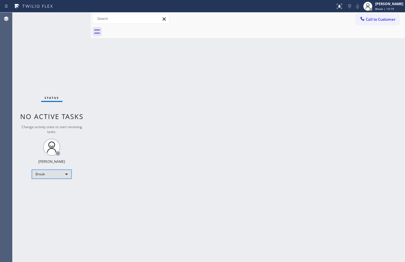
click at [43, 173] on div "Break" at bounding box center [52, 174] width 40 height 9
click at [58, 192] on li "Available" at bounding box center [51, 189] width 39 height 7
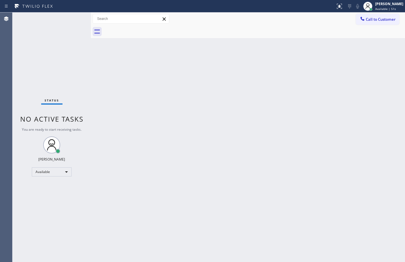
click at [69, 61] on div "Status No active tasks You are ready to start receiving tasks. [PERSON_NAME] Av…" at bounding box center [52, 138] width 78 height 250
click at [140, 172] on div "Back to Dashboard Change Sender ID Customers Technicians Select a contact Outbo…" at bounding box center [248, 138] width 314 height 250
click at [109, 156] on div "Back to Dashboard Change Sender ID Customers Technicians Select a contact Outbo…" at bounding box center [248, 138] width 314 height 250
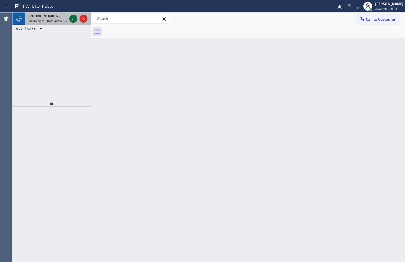
click at [74, 18] on icon at bounding box center [73, 18] width 7 height 7
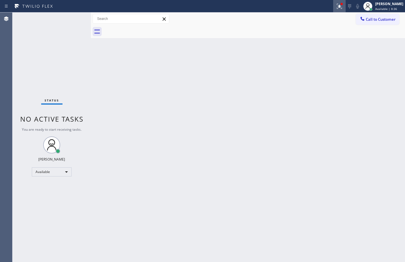
click at [339, 10] on button at bounding box center [340, 6] width 13 height 13
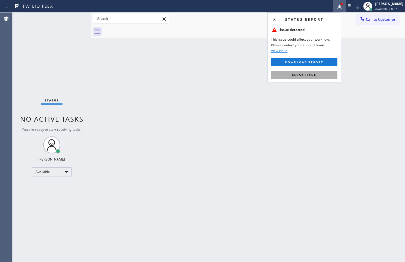
click at [302, 74] on span "Clear issue" at bounding box center [304, 75] width 24 height 4
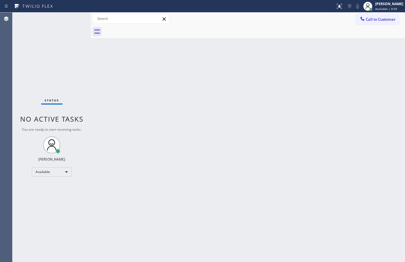
click at [63, 67] on div "Status No active tasks You are ready to start receiving tasks. [PERSON_NAME] Av…" at bounding box center [52, 138] width 78 height 250
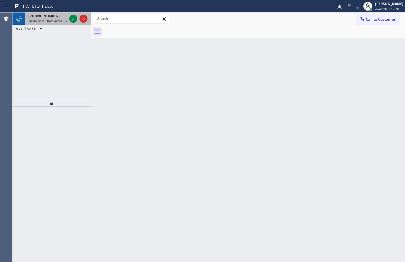
click at [78, 20] on div at bounding box center [78, 19] width 20 height 13
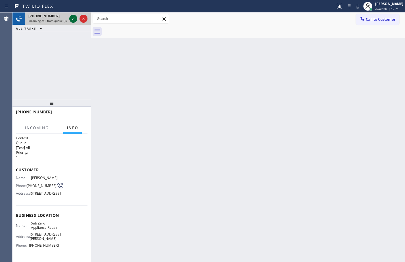
click at [75, 20] on icon at bounding box center [73, 18] width 7 height 7
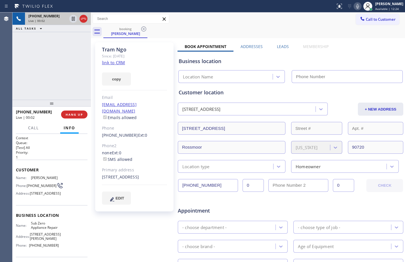
type input "(714) 627-5469"
click at [107, 60] on link "link to CRM" at bounding box center [113, 63] width 23 height 6
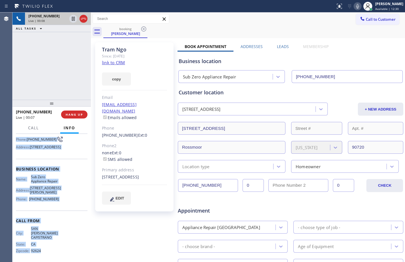
scroll to position [64, 0]
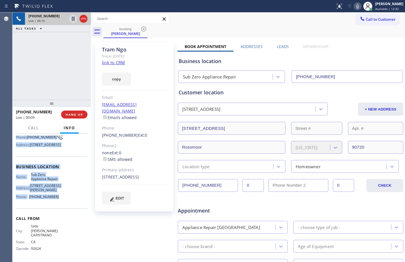
drag, startPoint x: 17, startPoint y: 170, endPoint x: 68, endPoint y: 206, distance: 62.5
click at [68, 206] on div "Context Queue: [Test] All Priority: 1 Customer Name: Tram Ngo Phone: (949) 201-…" at bounding box center [52, 173] width 72 height 173
copy div "Customer Name: Tram Ngo Phone: (949) 201-5030 Address: 11281 Loch Lomond Rd, Ro…"
click at [41, 126] on button "Call" at bounding box center [34, 128] width 18 height 11
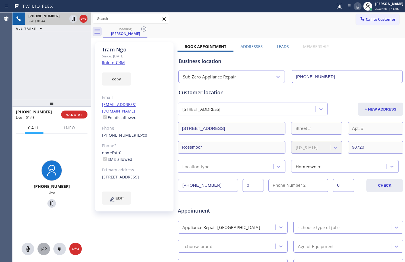
click at [45, 249] on icon at bounding box center [43, 249] width 7 height 7
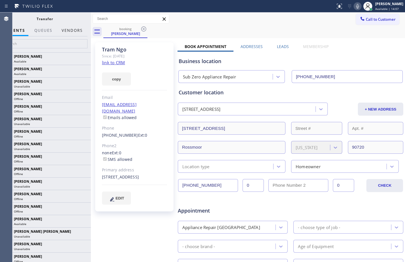
click at [72, 33] on button "Vendors" at bounding box center [72, 30] width 28 height 11
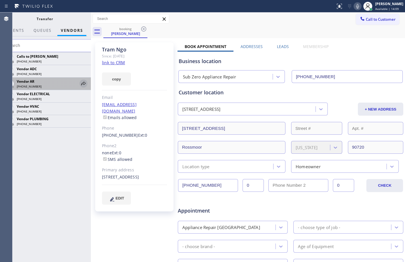
click at [82, 82] on icon at bounding box center [83, 83] width 7 height 7
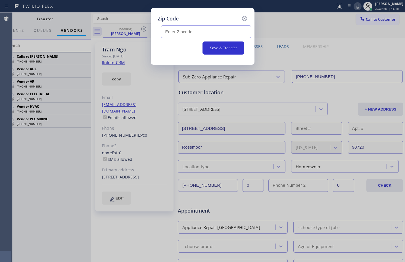
click at [187, 36] on input "text" at bounding box center [206, 31] width 90 height 13
paste input "90720"
type input "90720"
click at [221, 48] on button "Save & Transfer" at bounding box center [224, 48] width 42 height 13
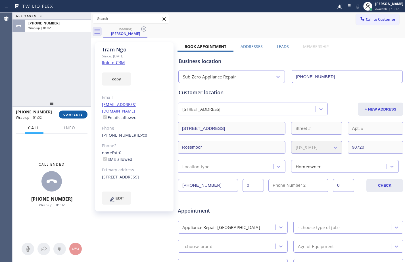
click at [77, 115] on span "COMPLETE" at bounding box center [73, 115] width 20 height 4
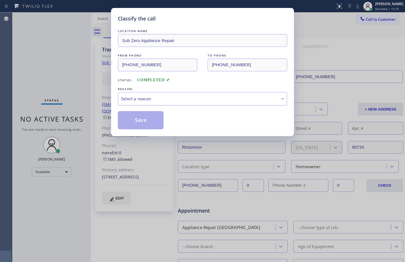
click at [234, 98] on div "Select a reason" at bounding box center [202, 99] width 163 height 7
click at [156, 123] on button "Save" at bounding box center [141, 120] width 46 height 18
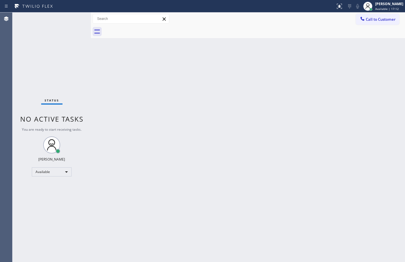
click at [179, 166] on div "Back to Dashboard Change Sender ID Customers Technicians Select a contact Outbo…" at bounding box center [248, 138] width 314 height 250
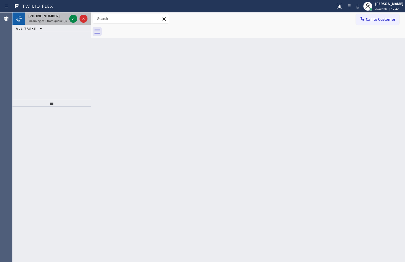
click at [52, 14] on div "+15626622813" at bounding box center [47, 16] width 39 height 5
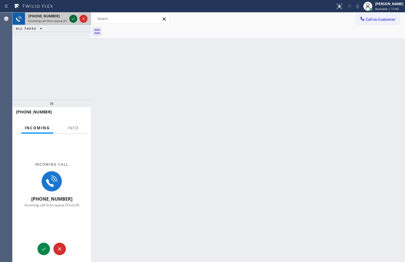
click at [73, 16] on icon at bounding box center [73, 18] width 7 height 7
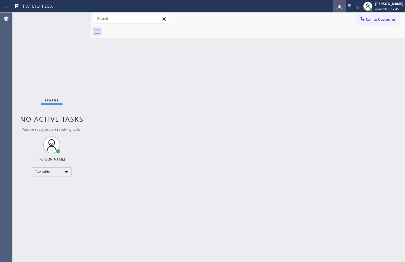
click at [334, 5] on div at bounding box center [340, 6] width 13 height 7
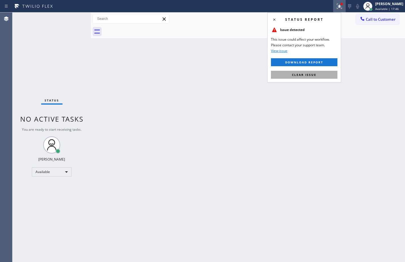
click at [316, 74] on span "Clear issue" at bounding box center [304, 75] width 24 height 4
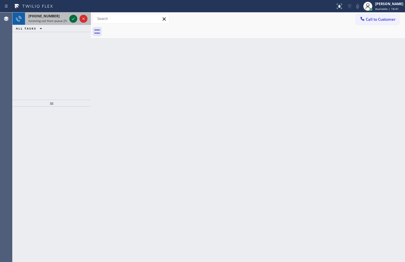
click at [73, 20] on icon at bounding box center [73, 18] width 7 height 7
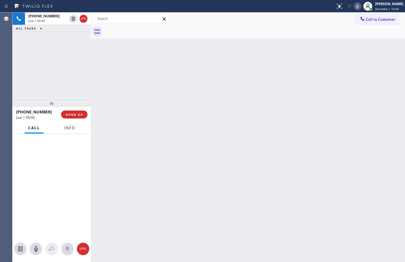
click at [74, 129] on span "Info" at bounding box center [69, 127] width 11 height 5
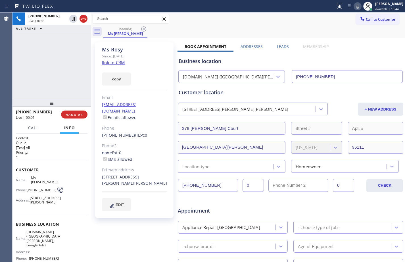
type input "(669) 239-2343"
click at [118, 61] on link "link to CRM" at bounding box center [113, 63] width 23 height 6
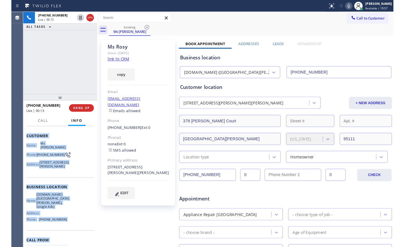
scroll to position [51, 0]
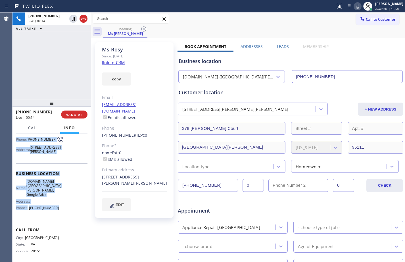
drag, startPoint x: 17, startPoint y: 170, endPoint x: 56, endPoint y: 209, distance: 54.9
click at [56, 209] on div "Context Queue: [Test] All Priority: 1 Customer Name: Ms Rosy Phone: (703) 505-7…" at bounding box center [52, 174] width 72 height 178
copy div "Customer Name: Ms Rosy Phone: (703) 505-7597 Address: 378 Neilson Ct, San Jose,…"
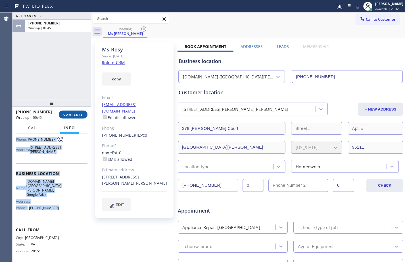
click at [67, 115] on span "COMPLETE" at bounding box center [73, 115] width 20 height 4
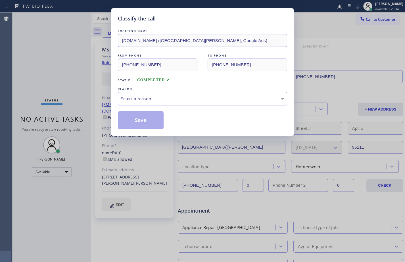
click at [156, 105] on div "Select a reason" at bounding box center [202, 98] width 169 height 13
click at [155, 119] on button "Save" at bounding box center [141, 120] width 46 height 18
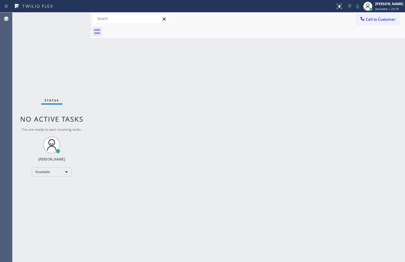
click at [62, 74] on div "Status No active tasks You are ready to start receiving tasks. [PERSON_NAME] Av…" at bounding box center [52, 138] width 78 height 250
click at [194, 88] on div "Back to Dashboard Change Sender ID Customers Technicians Select a contact Outbo…" at bounding box center [248, 138] width 314 height 250
click at [154, 141] on div "Back to Dashboard Change Sender ID Customers Technicians Select a contact Outbo…" at bounding box center [248, 138] width 314 height 250
click at [98, 78] on div "Back to Dashboard Change Sender ID Customers Technicians Select a contact Outbo…" at bounding box center [248, 138] width 314 height 250
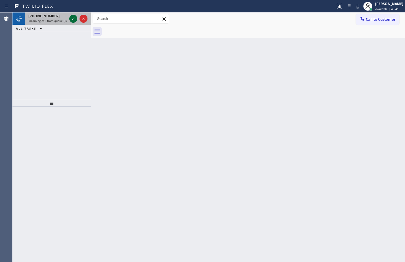
click at [76, 20] on icon at bounding box center [73, 18] width 7 height 7
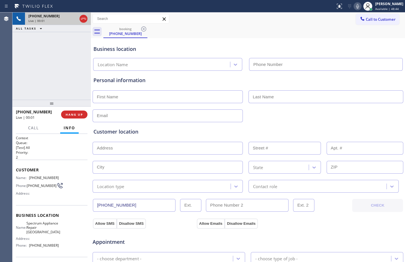
type input "(562) 362-4267"
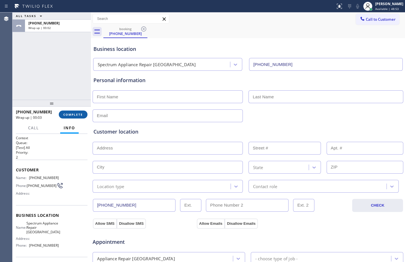
click at [73, 118] on button "COMPLETE" at bounding box center [73, 115] width 29 height 8
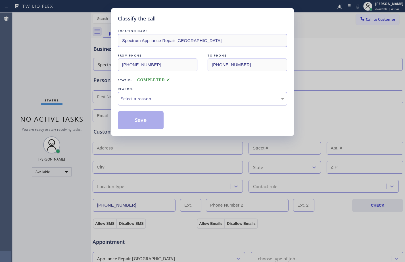
click at [202, 94] on div "Select a reason" at bounding box center [202, 98] width 169 height 13
click at [131, 127] on button "Save" at bounding box center [141, 120] width 46 height 18
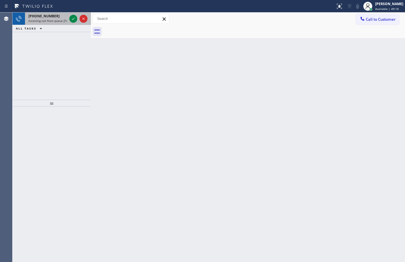
click at [51, 16] on span "+18773671737" at bounding box center [43, 16] width 31 height 5
click at [52, 16] on span "+18773671737" at bounding box center [43, 16] width 31 height 5
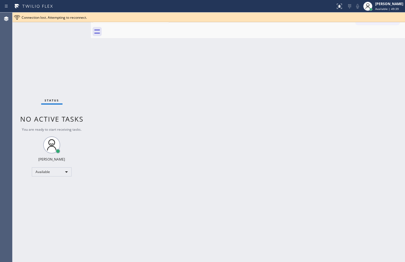
click at [84, 75] on div "Status No active tasks You are ready to start receiving tasks. [PERSON_NAME] Av…" at bounding box center [52, 138] width 78 height 250
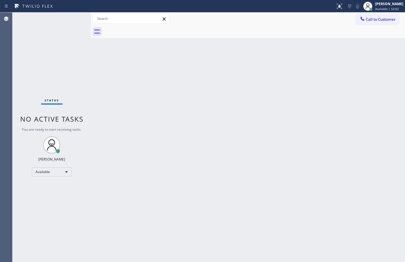
click at [208, 182] on div "Back to Dashboard Change Sender ID Customers Technicians Select a contact Outbo…" at bounding box center [248, 138] width 314 height 250
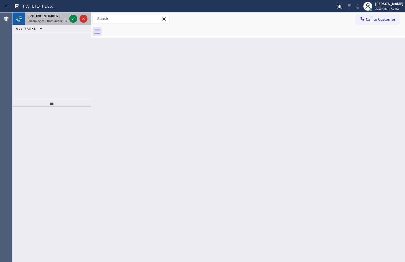
drag, startPoint x: 39, startPoint y: 24, endPoint x: 66, endPoint y: 20, distance: 27.6
click at [39, 24] on div "+13474632427 Incoming call from queue [Test] All" at bounding box center [46, 19] width 43 height 13
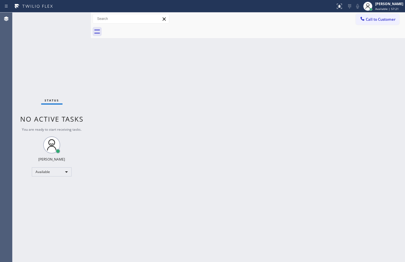
click at [76, 189] on div "Status No active tasks You are ready to start receiving tasks. [PERSON_NAME] Av…" at bounding box center [52, 138] width 78 height 250
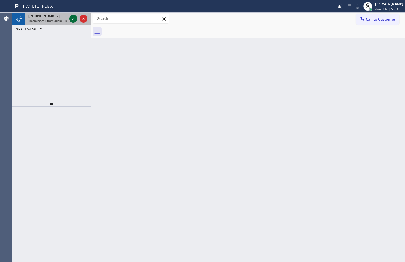
click at [74, 18] on icon at bounding box center [73, 18] width 7 height 7
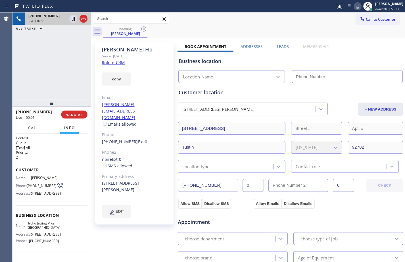
type input "(714) 497-1499"
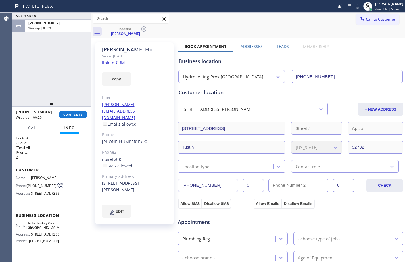
click at [20, 66] on div "ALL TASKS ALL TASKS ACTIVE TASKS TASKS IN WRAP UP +17149141575 Wrap up | 00:29" at bounding box center [52, 56] width 78 height 87
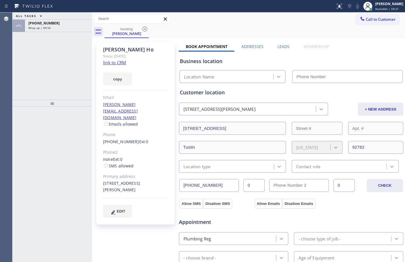
type input "[PHONE_NUMBER]"
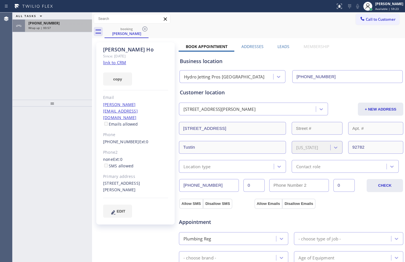
click at [79, 27] on div "Wrap up | 00:57" at bounding box center [58, 28] width 60 height 4
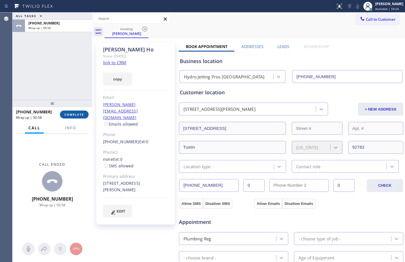
click at [73, 115] on span "COMPLETE" at bounding box center [75, 115] width 20 height 4
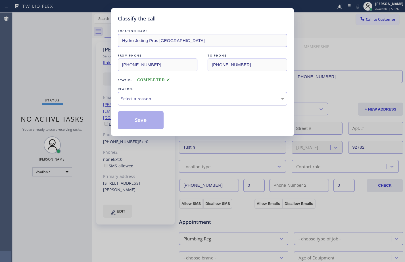
click at [215, 96] on div "Select a reason" at bounding box center [202, 99] width 163 height 7
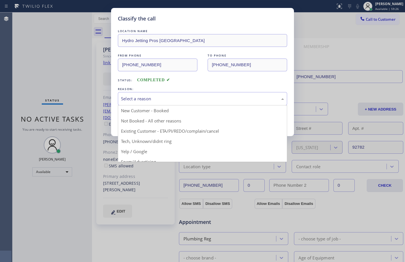
click at [62, 108] on div "Classify the call LOCATION NAME Hydro Jetting Pros Garden Grove FROM PHONE (714…" at bounding box center [202, 131] width 405 height 262
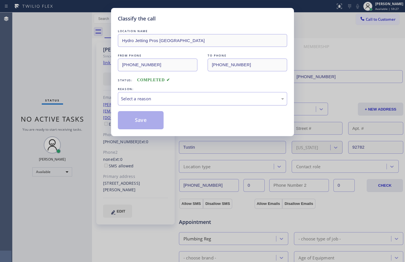
click at [151, 93] on div "Select a reason" at bounding box center [202, 98] width 169 height 13
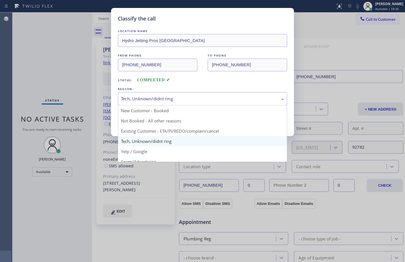
click at [165, 103] on div "Tech, Unknown/didnt ring" at bounding box center [202, 98] width 169 height 13
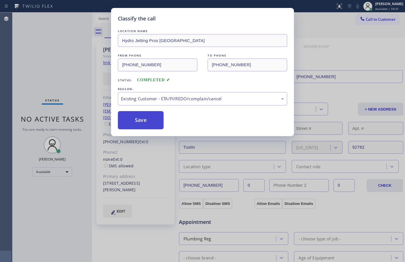
click at [142, 127] on button "Save" at bounding box center [141, 120] width 46 height 18
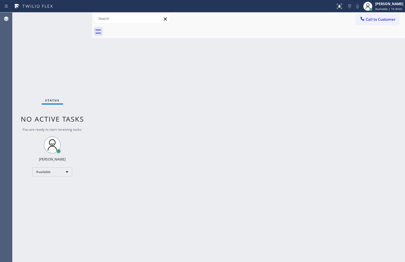
click at [82, 69] on div "Status No active tasks You are ready to start receiving tasks. [PERSON_NAME] Av…" at bounding box center [53, 138] width 80 height 250
click at [58, 174] on div "Available" at bounding box center [52, 171] width 40 height 9
click at [48, 204] on li "Break" at bounding box center [52, 201] width 39 height 7
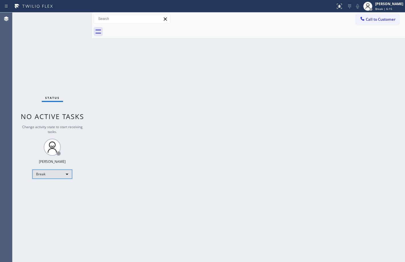
click at [67, 176] on div "Break" at bounding box center [52, 174] width 40 height 9
click at [66, 187] on li "Available" at bounding box center [52, 189] width 39 height 7
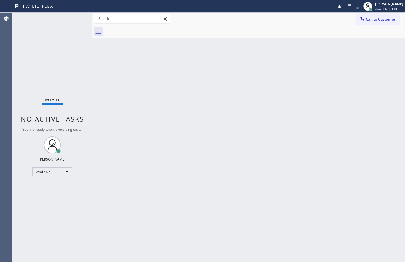
click at [90, 69] on div "Status No active tasks You are ready to start receiving tasks. [PERSON_NAME] Av…" at bounding box center [53, 138] width 80 height 250
click at [103, 63] on div "Back to Dashboard Change Sender ID Customers Technicians Select a contact Outbo…" at bounding box center [248, 138] width 313 height 250
click at [92, 64] on div at bounding box center [92, 138] width 0 height 250
click at [92, 89] on div at bounding box center [92, 138] width 0 height 250
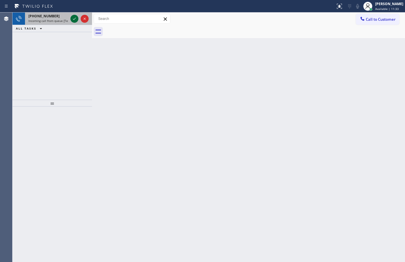
click at [73, 20] on icon at bounding box center [74, 18] width 7 height 7
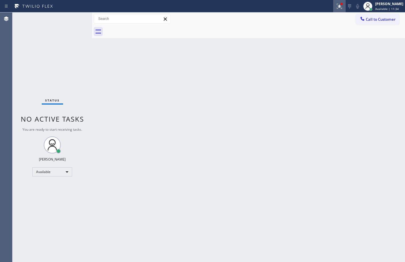
click at [338, 11] on button at bounding box center [340, 6] width 13 height 13
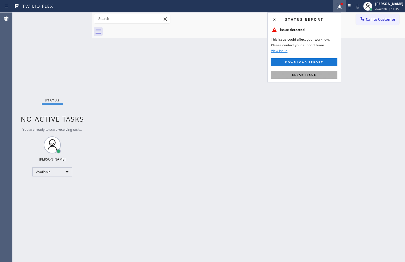
click at [312, 71] on button "Clear issue" at bounding box center [304, 75] width 67 height 8
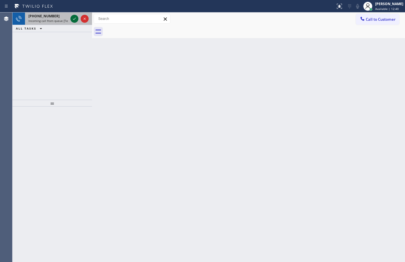
click at [74, 22] on button at bounding box center [75, 19] width 8 height 8
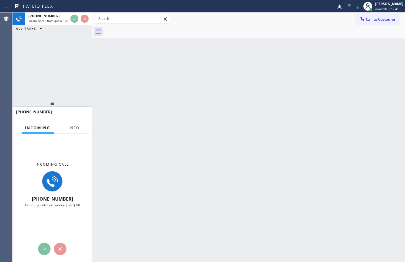
click at [70, 133] on div at bounding box center [74, 132] width 18 height 1
click at [72, 129] on span "Info" at bounding box center [74, 127] width 11 height 5
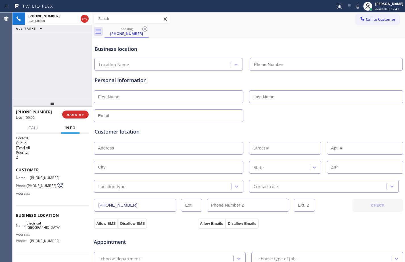
type input "(415) 727-5722"
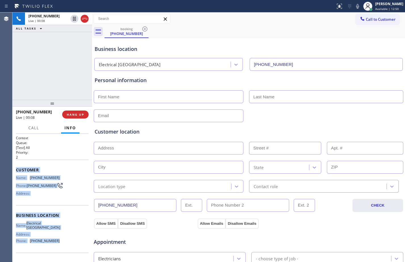
drag, startPoint x: 15, startPoint y: 169, endPoint x: 57, endPoint y: 249, distance: 90.4
click at [57, 249] on div "Context Queue: [Test] All Priority: 2 Customer Name: (415) 350-4380 Phone: (415…" at bounding box center [53, 198] width 80 height 128
copy div "Customer Name: (415) 350-4380 Phone: (415) 350-4380 Address: Business location …"
click at [74, 20] on icon at bounding box center [74, 19] width 3 height 4
click at [355, 5] on icon at bounding box center [358, 6] width 7 height 7
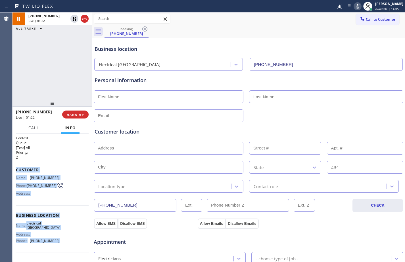
click at [36, 129] on span "Call" at bounding box center [33, 127] width 11 height 5
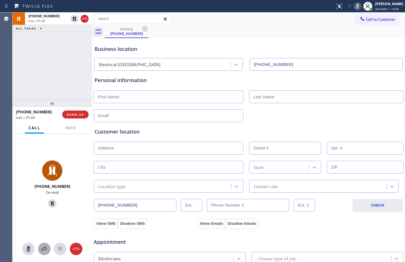
click at [47, 245] on button at bounding box center [44, 249] width 13 height 13
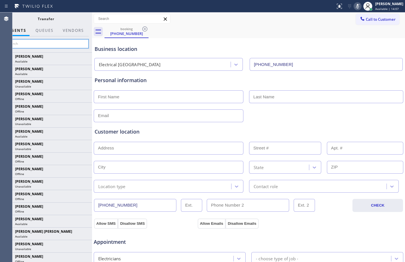
click at [51, 46] on input "text" at bounding box center [46, 43] width 86 height 9
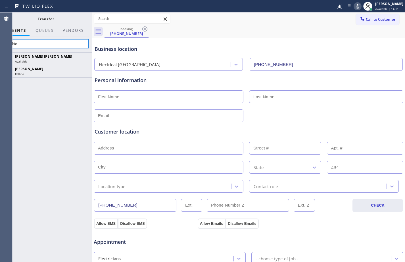
type input "barbie"
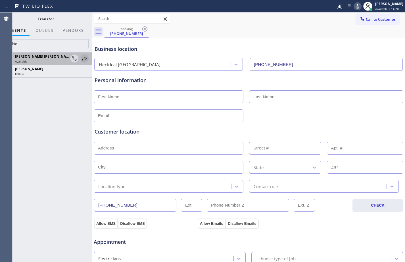
click at [82, 57] on icon at bounding box center [84, 58] width 7 height 7
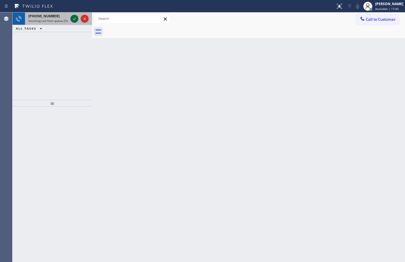
click at [75, 20] on icon at bounding box center [74, 18] width 7 height 7
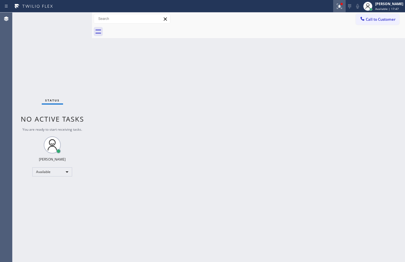
click at [336, 3] on icon at bounding box center [339, 6] width 7 height 7
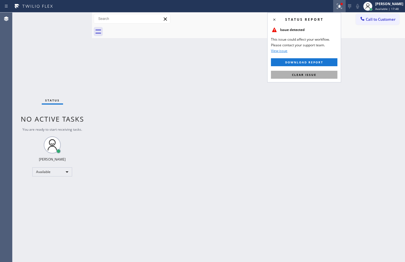
click at [310, 73] on span "Clear issue" at bounding box center [304, 75] width 24 height 4
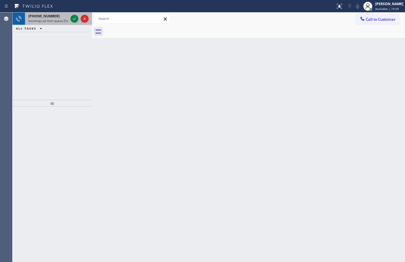
click at [45, 15] on span "+18773671737" at bounding box center [43, 16] width 31 height 5
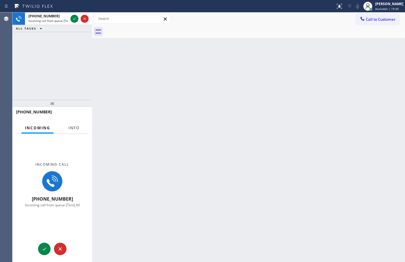
click at [72, 131] on button "Info" at bounding box center [74, 128] width 18 height 11
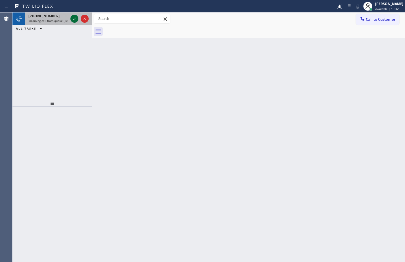
click at [74, 19] on icon at bounding box center [74, 19] width 3 height 2
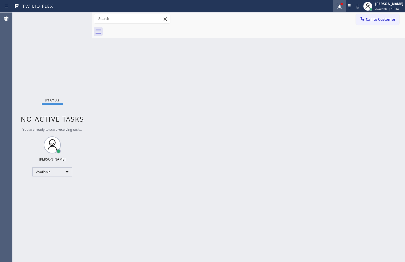
click at [340, 12] on button at bounding box center [340, 6] width 13 height 13
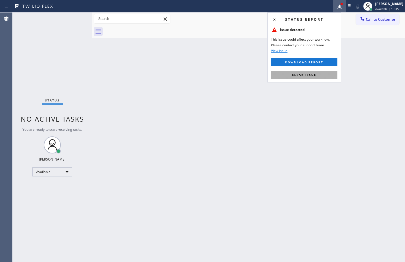
click at [330, 75] on button "Clear issue" at bounding box center [304, 75] width 67 height 8
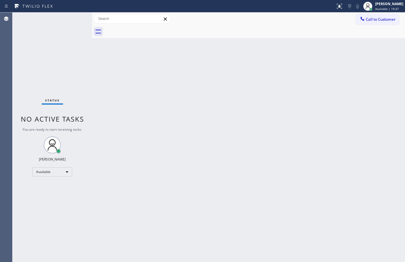
click at [268, 179] on div "Back to Dashboard Change Sender ID Customers Technicians Select a contact Outbo…" at bounding box center [248, 138] width 313 height 250
click at [55, 71] on div "Status No active tasks You are ready to start receiving tasks. [PERSON_NAME] Av…" at bounding box center [53, 138] width 80 height 250
click at [89, 68] on div "Status No active tasks You are ready to start receiving tasks. [PERSON_NAME] Av…" at bounding box center [53, 138] width 80 height 250
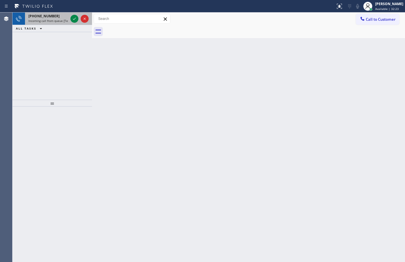
click at [50, 18] on div "+16504002416 Incoming call from queue [Test] All" at bounding box center [47, 19] width 44 height 13
click at [47, 21] on span "Incoming call from queue [Test] All" at bounding box center [51, 21] width 47 height 4
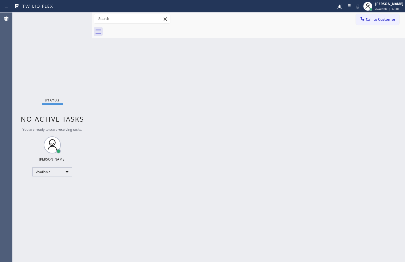
click at [74, 22] on div "Status No active tasks You are ready to start receiving tasks. [PERSON_NAME] Av…" at bounding box center [53, 138] width 80 height 250
click at [51, 45] on div "Status No active tasks You are ready to start receiving tasks. [PERSON_NAME] Av…" at bounding box center [53, 138] width 80 height 250
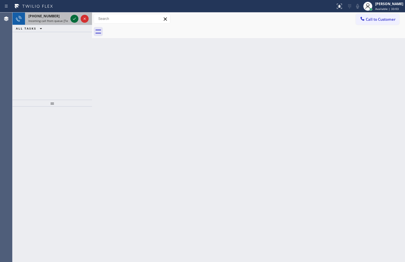
click at [72, 15] on icon at bounding box center [74, 18] width 7 height 7
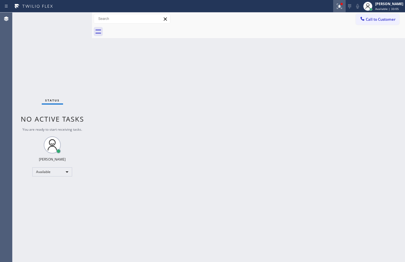
click at [336, 8] on icon at bounding box center [339, 6] width 7 height 7
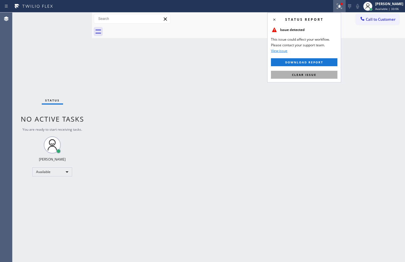
click at [312, 78] on button "Clear issue" at bounding box center [304, 75] width 67 height 8
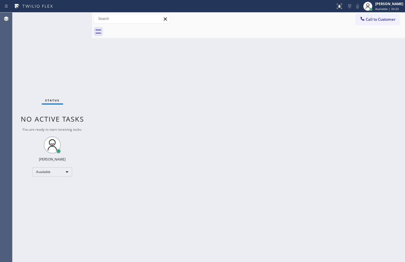
click at [211, 115] on div "Back to Dashboard Change Sender ID Customers Technicians Select a contact Outbo…" at bounding box center [248, 138] width 313 height 250
drag, startPoint x: 65, startPoint y: 53, endPoint x: 65, endPoint y: 57, distance: 3.4
click at [65, 53] on div "Status No active tasks You are ready to start receiving tasks. [PERSON_NAME] Av…" at bounding box center [53, 138] width 80 height 250
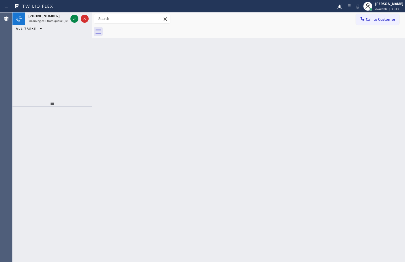
click at [106, 129] on div "Back to Dashboard Change Sender ID Customers Technicians Select a contact Outbo…" at bounding box center [248, 138] width 313 height 250
click at [59, 23] on div "+16504002416 Incoming call from queue [Test] All" at bounding box center [47, 19] width 44 height 13
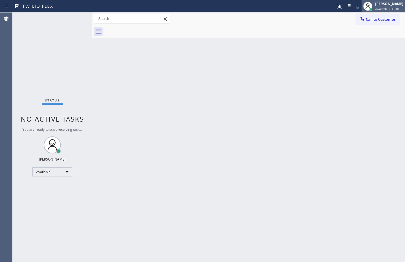
click at [376, 5] on div "[PERSON_NAME]" at bounding box center [390, 3] width 28 height 5
click at [56, 173] on div "Available" at bounding box center [52, 171] width 40 height 9
click at [48, 180] on li "Offline" at bounding box center [52, 180] width 39 height 7
click at [382, 5] on div "[PERSON_NAME]" at bounding box center [390, 3] width 28 height 5
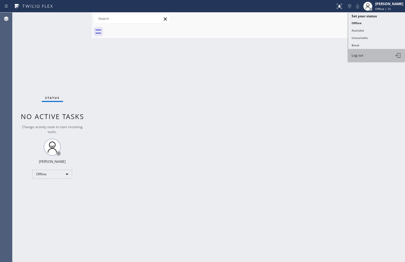
click at [378, 53] on button "Log out" at bounding box center [377, 55] width 57 height 13
